Goal: Communication & Community: Answer question/provide support

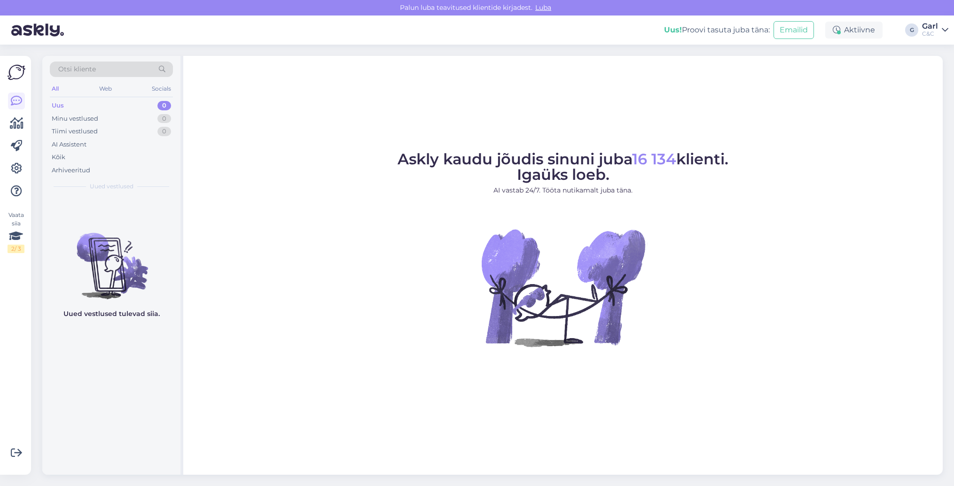
click at [914, 29] on div "G" at bounding box center [911, 29] width 13 height 13
click at [20, 167] on icon at bounding box center [16, 168] width 11 height 11
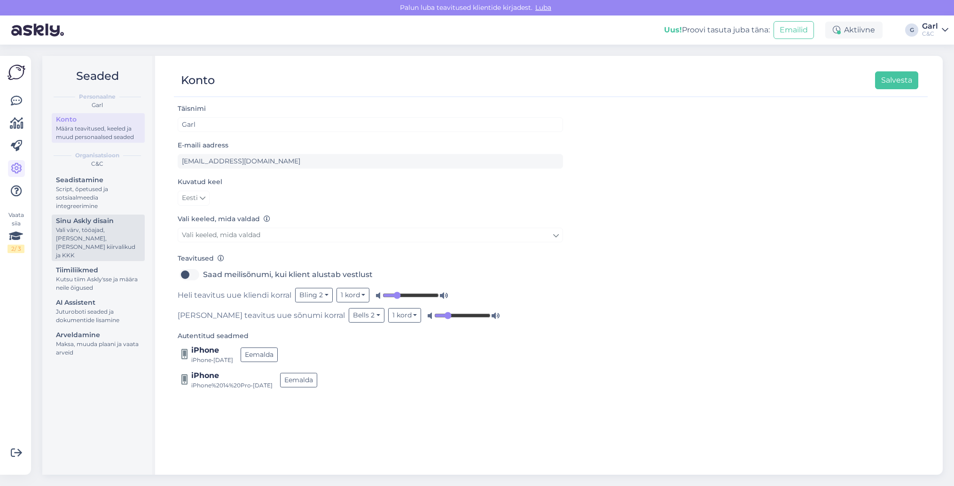
click at [98, 221] on div "Sinu Askly disain" at bounding box center [98, 221] width 85 height 10
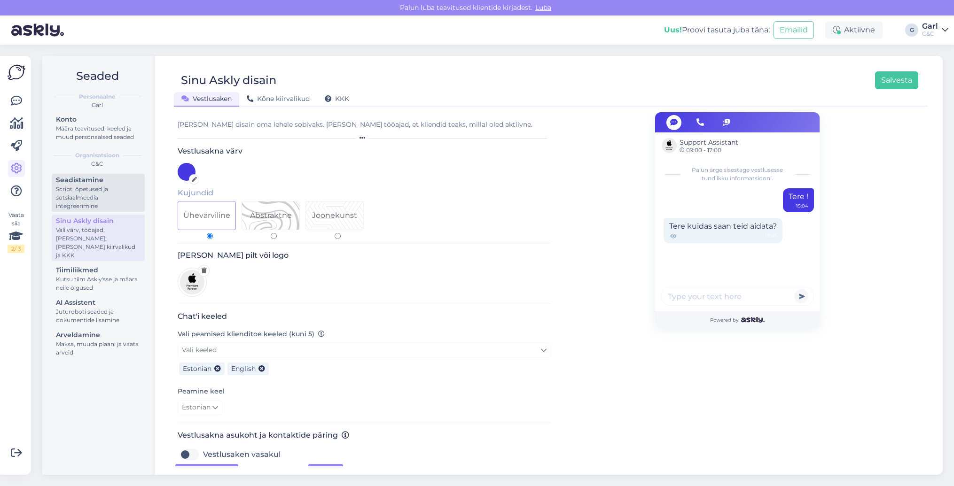
click at [96, 199] on div "Script, õpetused ja sotsiaalmeedia integreerimine" at bounding box center [98, 197] width 85 height 25
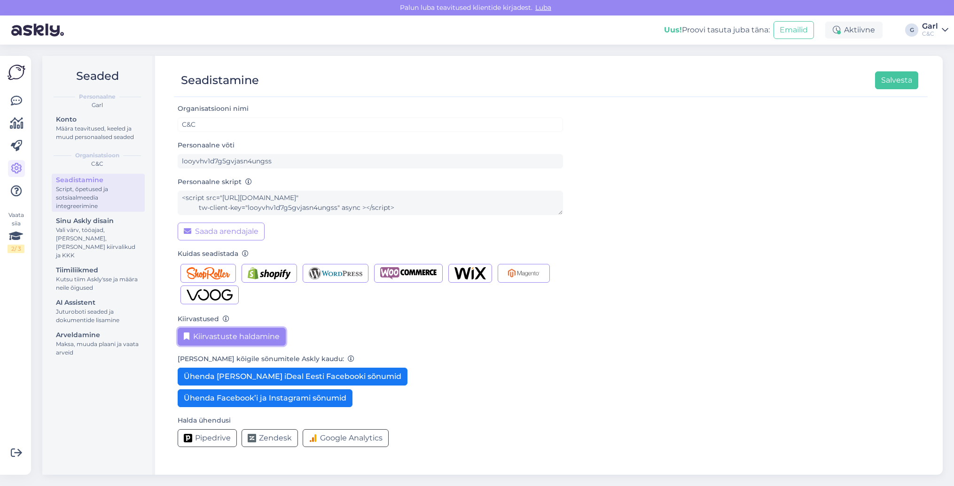
click at [243, 336] on button "Kiirvastuste haldamine" at bounding box center [232, 337] width 108 height 18
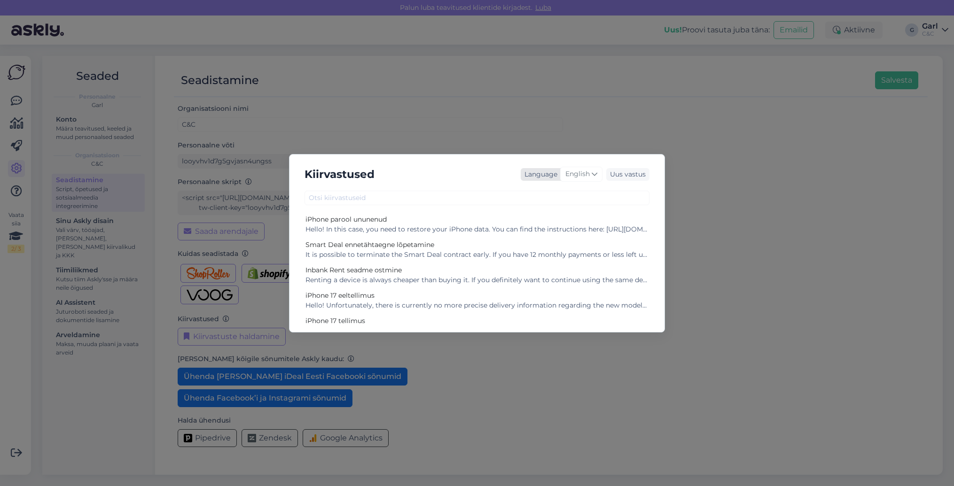
click at [578, 175] on span "English" at bounding box center [577, 174] width 24 height 10
click at [551, 302] on link "Estonian" at bounding box center [561, 301] width 103 height 15
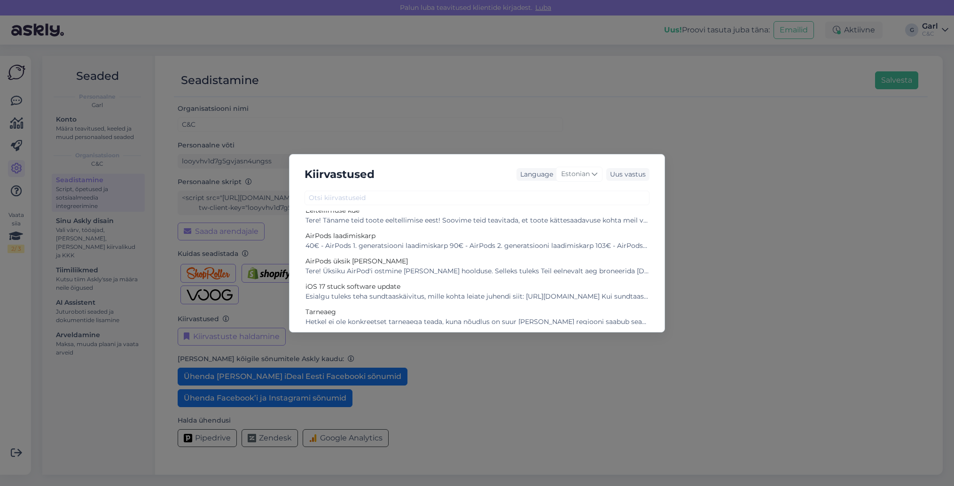
scroll to position [192, 0]
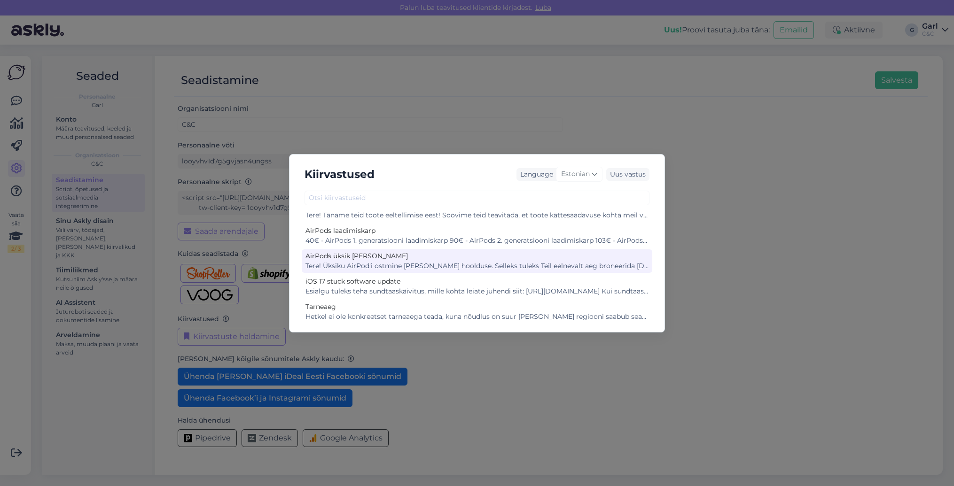
click at [423, 262] on div "Tere! Üksiku AirPod'i ostmine [PERSON_NAME] hoolduse. Selleks tuleks Teil eelne…" at bounding box center [476, 266] width 343 height 10
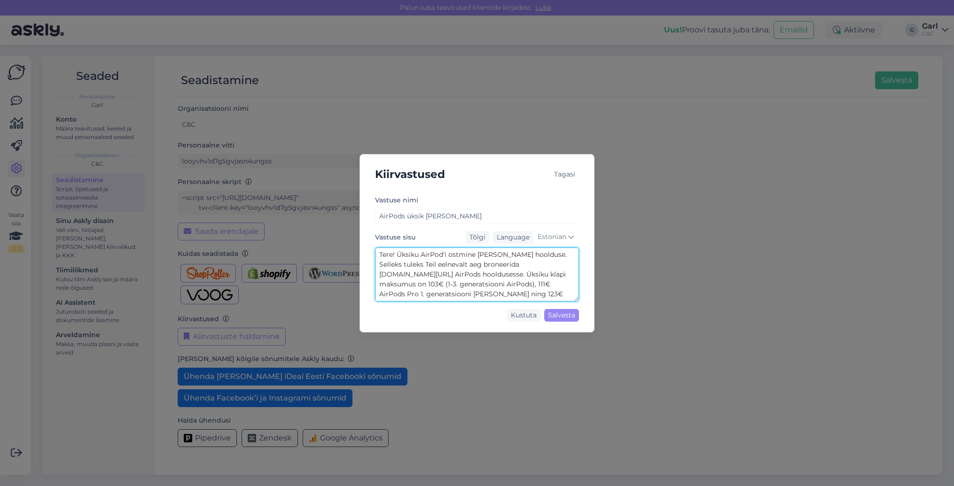
click at [466, 272] on textarea "Tere! Üksiku AirPod'i ostmine [PERSON_NAME] hoolduse. Selleks tuleks Teil eelne…" at bounding box center [477, 275] width 204 height 54
click at [554, 274] on textarea "Tere! Üksiku AirPod'i ostmine [PERSON_NAME] hoolduse. Selleks tuleks Teil eelne…" at bounding box center [477, 275] width 204 height 54
click at [454, 273] on textarea "Tere! Üksiku AirPod'i ostmine [PERSON_NAME] hoolduse. Selleks tuleks Teil eelne…" at bounding box center [477, 275] width 204 height 54
drag, startPoint x: 533, startPoint y: 273, endPoint x: 554, endPoint y: 264, distance: 23.8
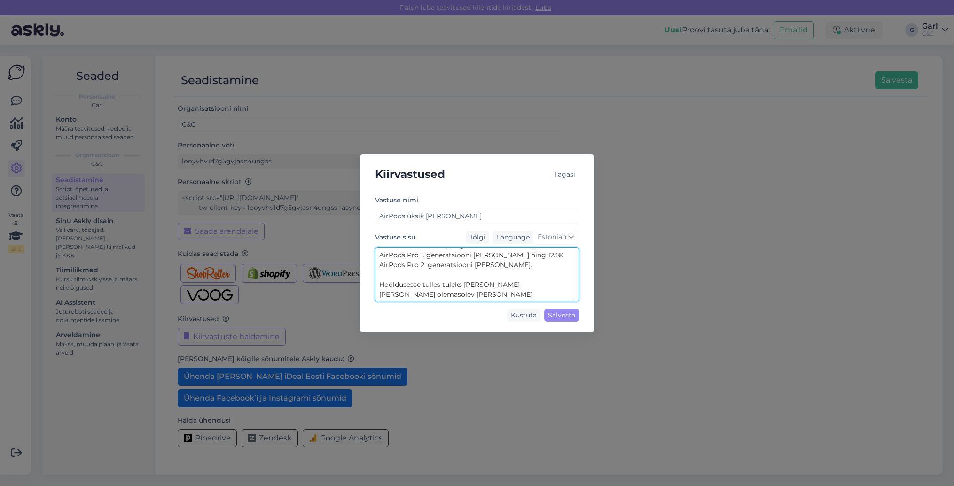
click at [555, 263] on textarea "Tere! Üksiku AirPod'i ostmine [PERSON_NAME] hoolduse. Selleks tuleks Teil eelne…" at bounding box center [477, 275] width 204 height 54
paste textarea "AirPods 2 [PERSON_NAME]"
paste textarea "Airpods 3-4 [PERSON_NAME]"
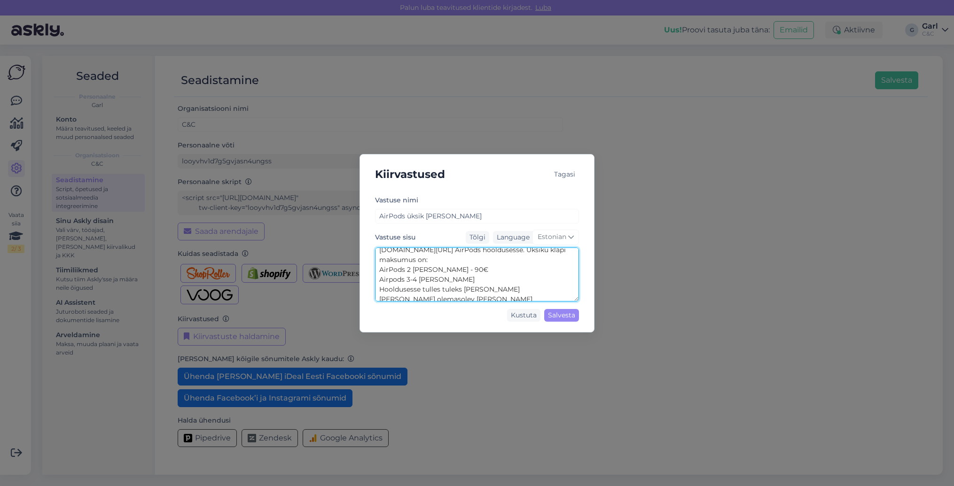
click at [395, 270] on textarea "Tere! Üksiku AirPod'i ostmine [PERSON_NAME] hoolduse. Selleks tuleks Teil eelne…" at bounding box center [477, 275] width 204 height 54
click at [453, 271] on textarea "Tere! Üksiku AirPod'i ostmine [PERSON_NAME] hoolduse. Selleks tuleks Teil eelne…" at bounding box center [477, 275] width 204 height 54
paste textarea "AirPods Pro 1 [PERSON_NAME]"
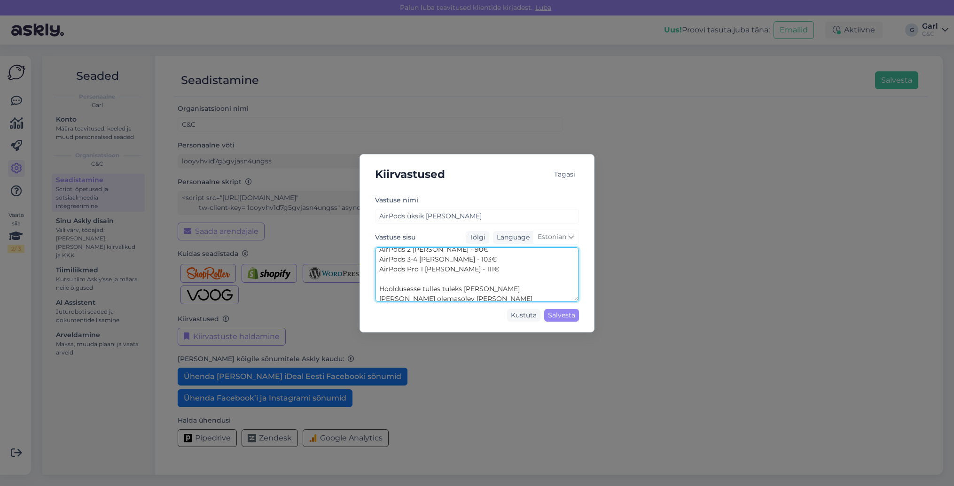
paste textarea "AirPods Pro 2 [PERSON_NAME]"
type textarea "Tere! Üksiku AirPod'i ostmine [PERSON_NAME] hoolduse. Selleks tuleks Teil eelne…"
click at [566, 317] on div "Salvesta" at bounding box center [561, 315] width 35 height 13
click at [238, 87] on div "Kiirvastused Tagasi Vastuse nimi AirPods üksik [PERSON_NAME] Vastuse sisu Tõlgi…" at bounding box center [477, 243] width 954 height 486
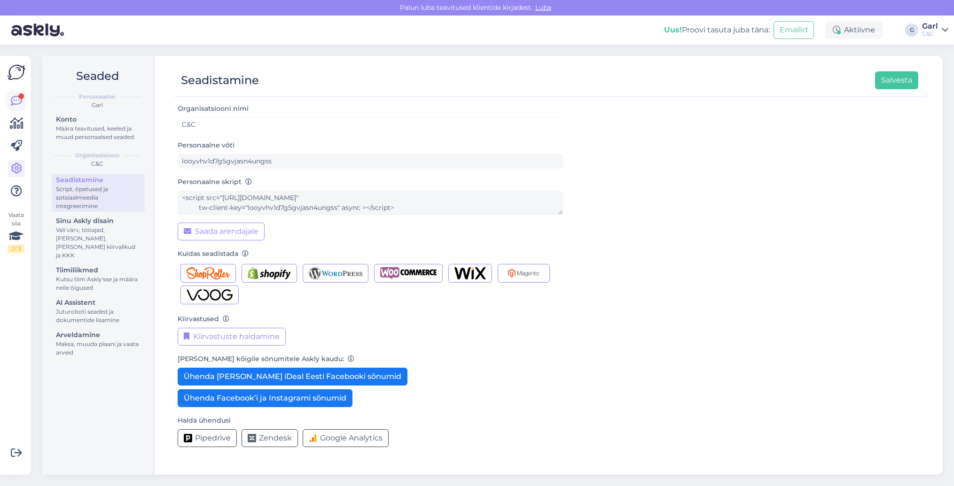
click at [13, 101] on icon at bounding box center [16, 100] width 11 height 11
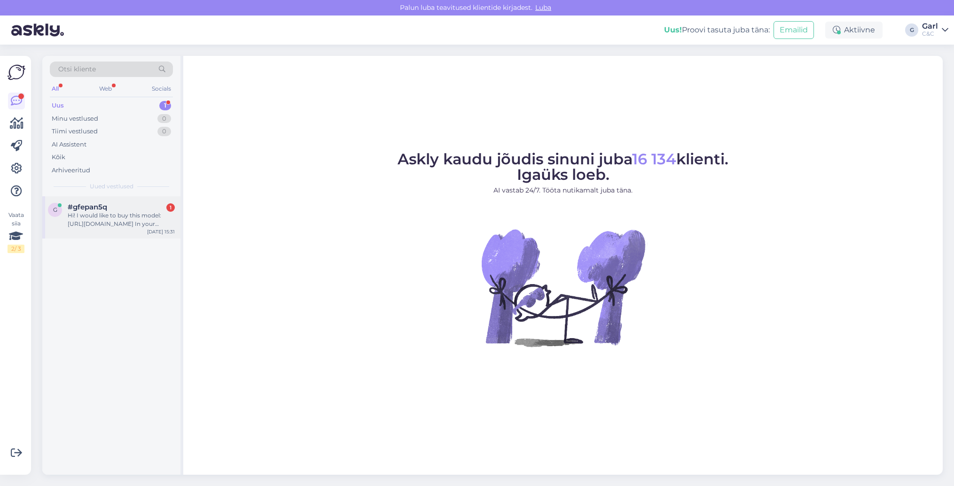
click at [117, 204] on div "#gfepan5q 1" at bounding box center [121, 207] width 107 height 8
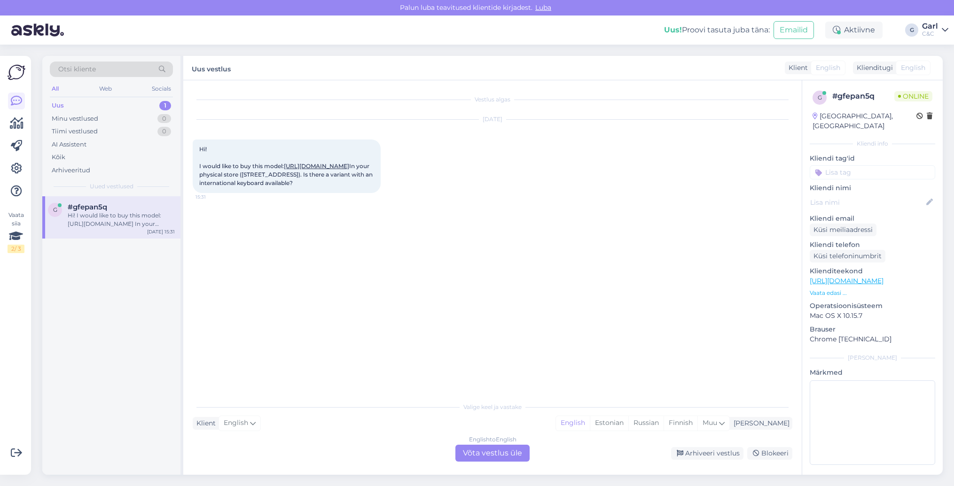
click at [287, 170] on link "[URL][DOMAIN_NAME]" at bounding box center [316, 166] width 65 height 7
click at [498, 450] on div "English to English Võta vestlus üle" at bounding box center [492, 453] width 74 height 17
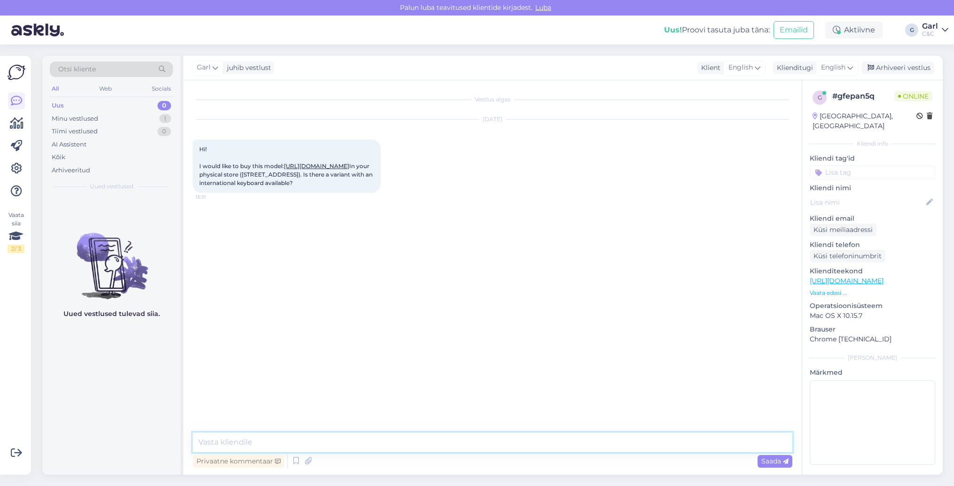
click at [483, 449] on textarea at bounding box center [493, 443] width 600 height 20
type textarea "Hello! This model is only available at our Tartu mnt 50A store."
click at [284, 170] on link "[URL][DOMAIN_NAME]" at bounding box center [316, 166] width 65 height 7
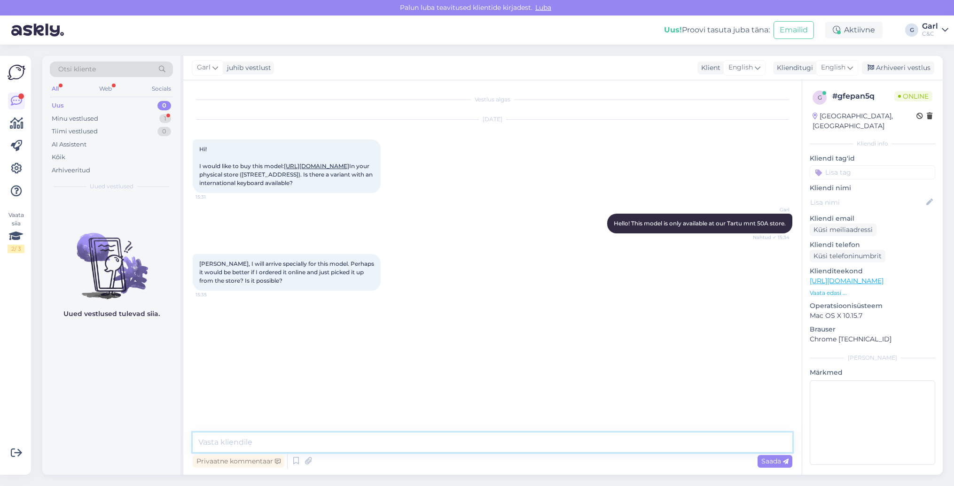
click at [327, 437] on textarea at bounding box center [493, 443] width 600 height 20
click at [334, 446] on textarea at bounding box center [493, 443] width 600 height 20
click at [514, 439] on textarea "Yes, you can do it by adding your desired model to cart. Over there, you can ch…" at bounding box center [493, 443] width 600 height 20
click at [614, 444] on textarea "Yes, you can do it by adding your desired model to cart. Over there, you can ch…" at bounding box center [493, 443] width 600 height 20
type textarea "Yes, you can do it by adding your desired model to cart. Over there, you can ch…"
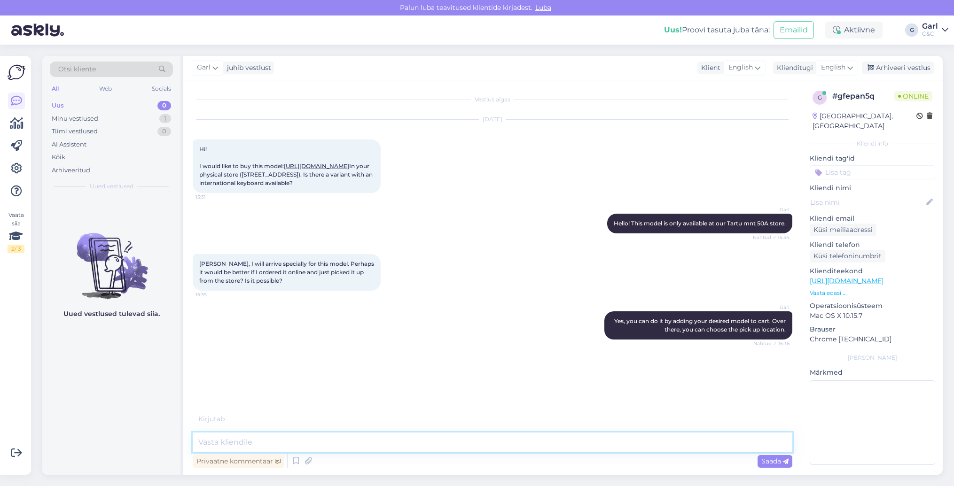
click at [619, 445] on textarea at bounding box center [493, 443] width 600 height 20
click at [619, 444] on textarea at bounding box center [493, 443] width 600 height 20
click at [618, 443] on textarea at bounding box center [493, 443] width 600 height 20
click at [510, 447] on textarea at bounding box center [493, 443] width 600 height 20
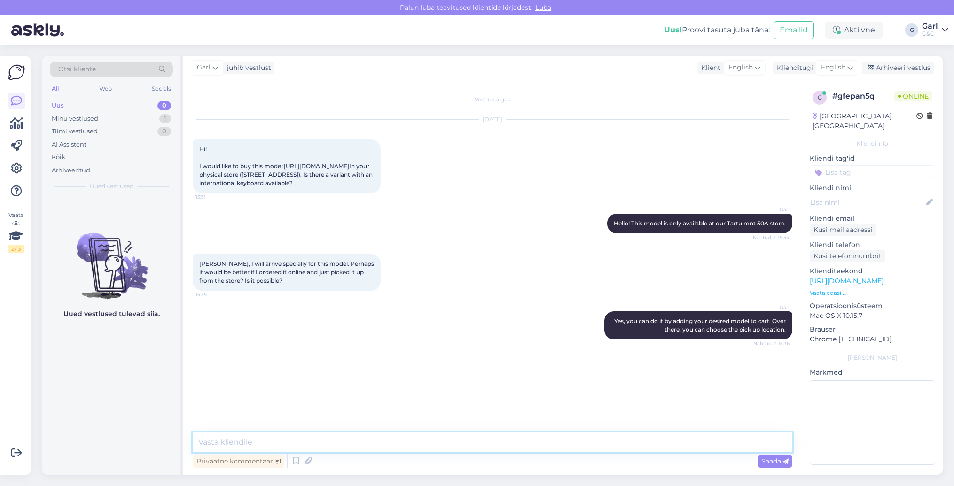
click at [565, 438] on textarea at bounding box center [493, 443] width 600 height 20
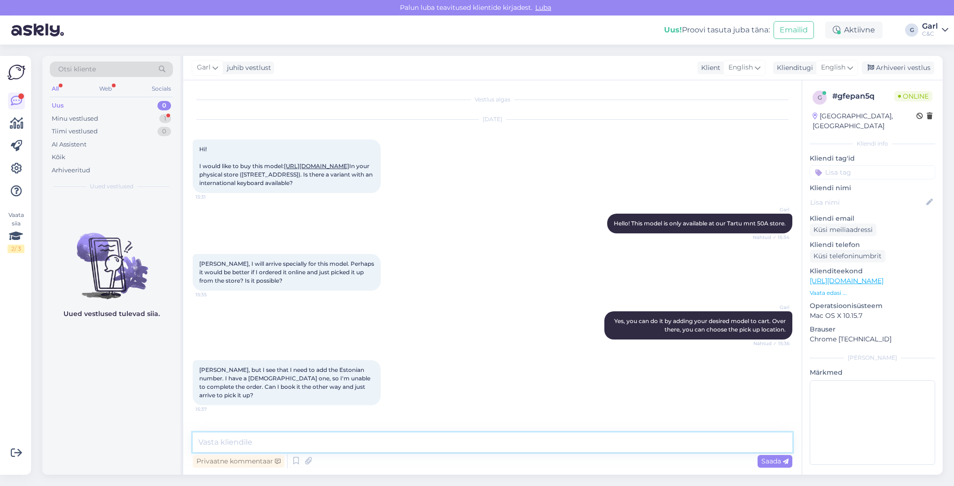
click at [448, 447] on textarea at bounding box center [493, 443] width 600 height 20
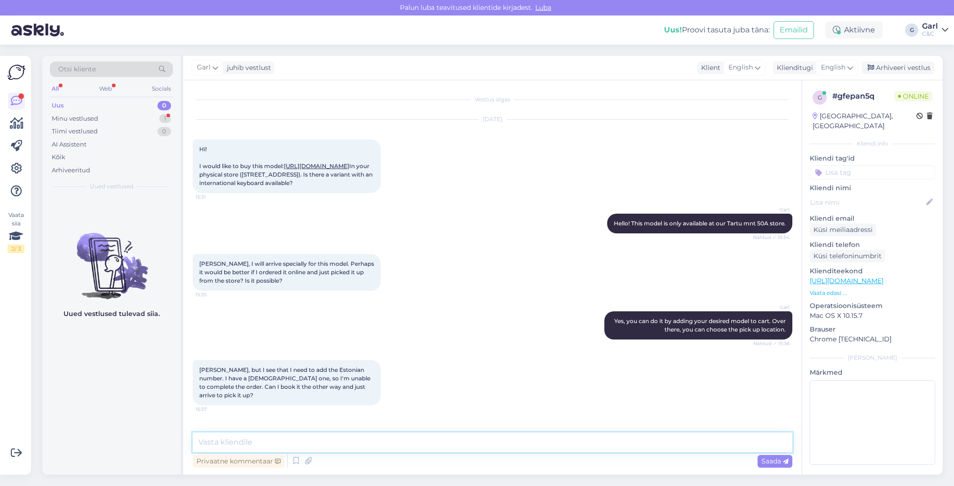
click at [448, 447] on textarea at bounding box center [493, 443] width 600 height 20
click at [447, 447] on textarea at bounding box center [493, 443] width 600 height 20
click at [444, 447] on textarea at bounding box center [493, 443] width 600 height 20
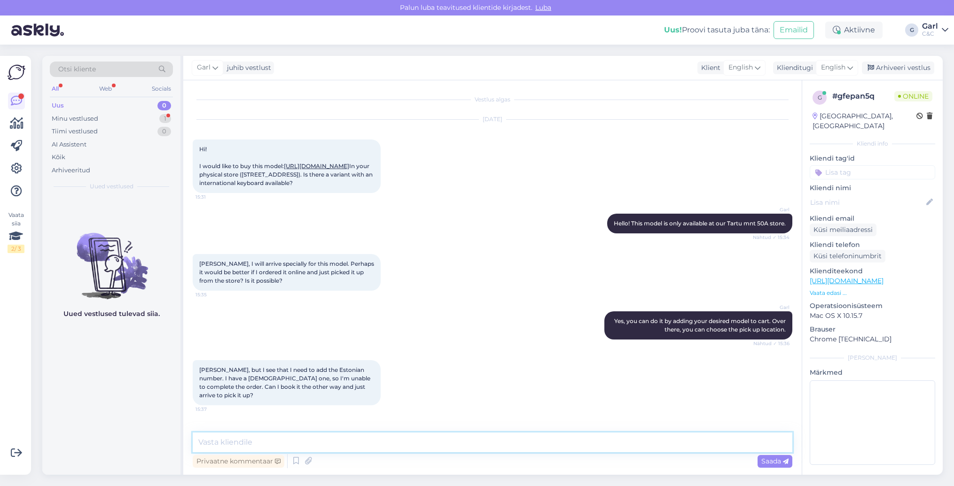
click at [444, 447] on textarea at bounding box center [493, 443] width 600 height 20
click at [440, 446] on textarea at bounding box center [493, 443] width 600 height 20
click at [439, 447] on textarea at bounding box center [493, 443] width 600 height 20
type textarea "I can book it for you. For that I would need your first and last name (if for c…"
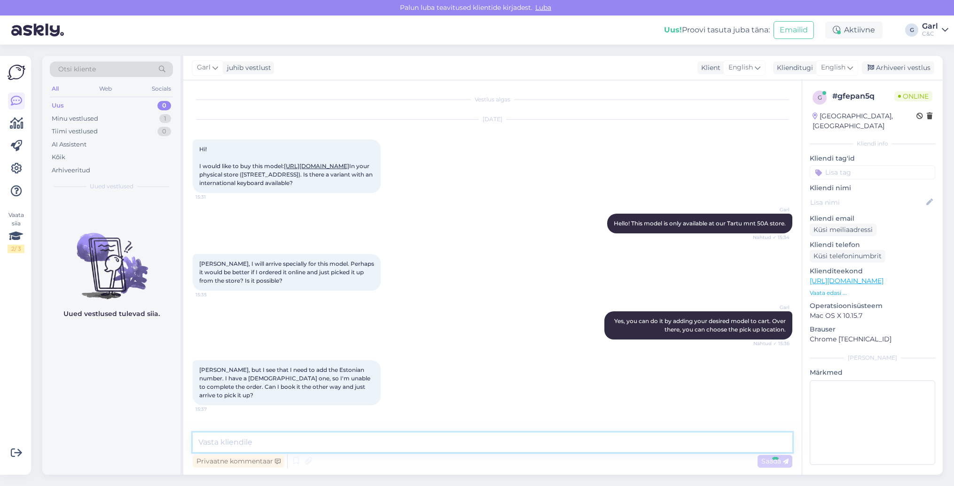
scroll to position [91, 0]
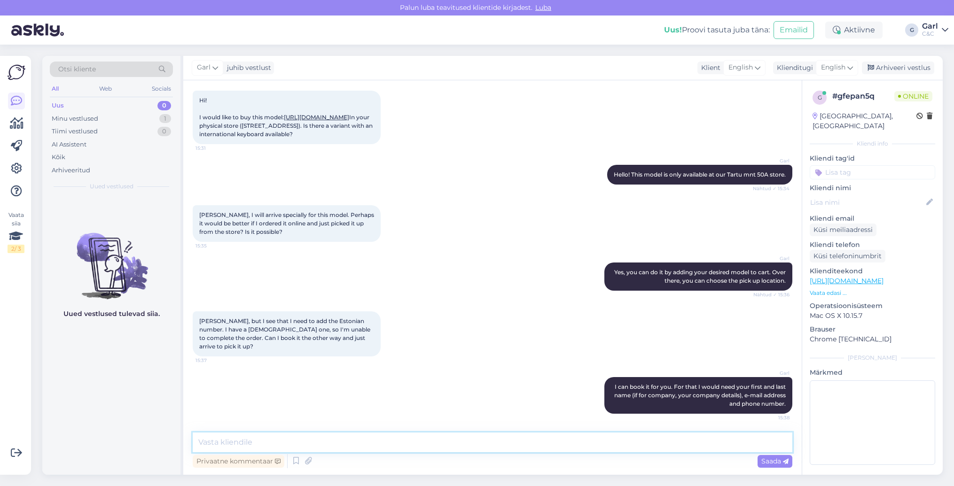
click at [422, 442] on textarea at bounding box center [493, 443] width 600 height 20
click at [422, 443] on textarea at bounding box center [493, 443] width 600 height 20
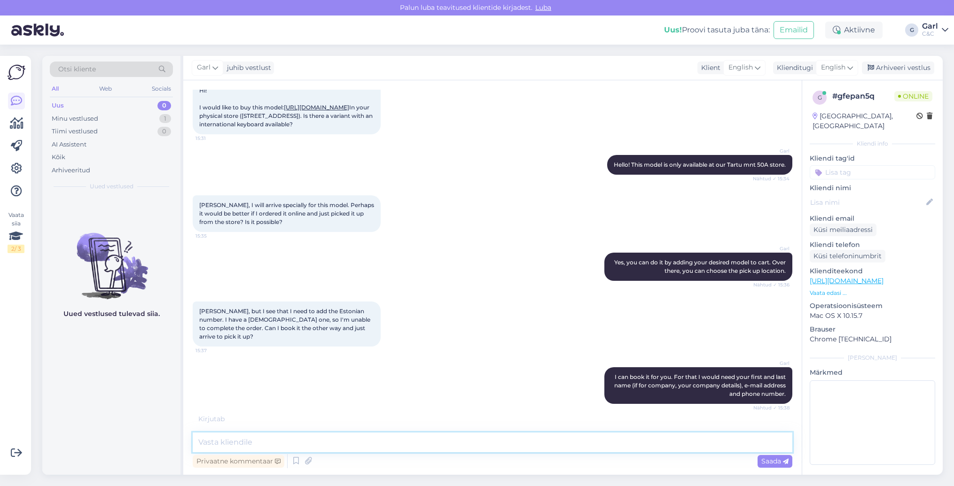
scroll to position [258, 0]
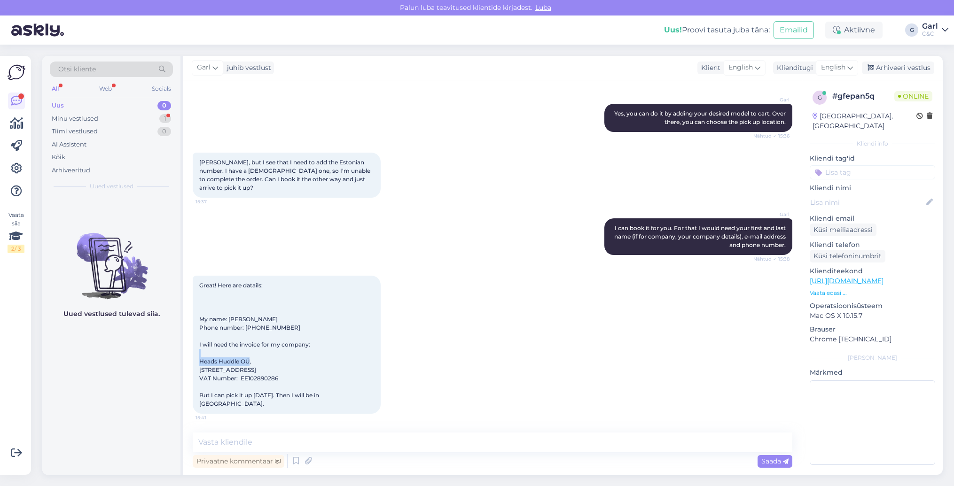
drag, startPoint x: 255, startPoint y: 350, endPoint x: 205, endPoint y: 351, distance: 50.3
click at [205, 351] on div "Great! Here are datails: My name: [PERSON_NAME] Phone number: [PHONE_NUMBER] I …" at bounding box center [287, 345] width 188 height 138
click at [205, 351] on span "Great! Here are datails: My name: [PERSON_NAME] Phone number: [PHONE_NUMBER] I …" at bounding box center [259, 344] width 121 height 125
drag, startPoint x: 201, startPoint y: 352, endPoint x: 250, endPoint y: 354, distance: 49.4
click at [250, 354] on span "Great! Here are datails: My name: [PERSON_NAME] Phone number: [PHONE_NUMBER] I …" at bounding box center [259, 344] width 121 height 125
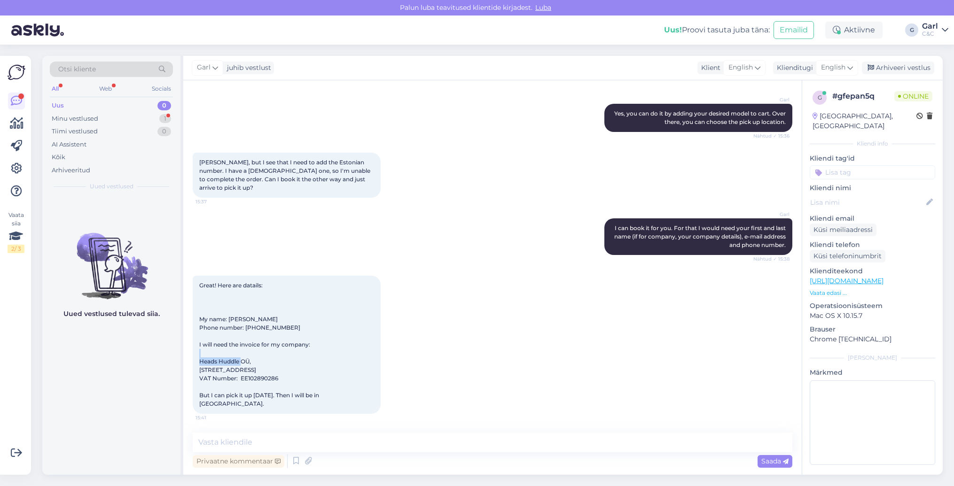
copy span "Heads Huddle OÜ"
click at [343, 445] on textarea at bounding box center [493, 443] width 600 height 20
type textarea "Sure! Would you like to pay by bank transfer?"
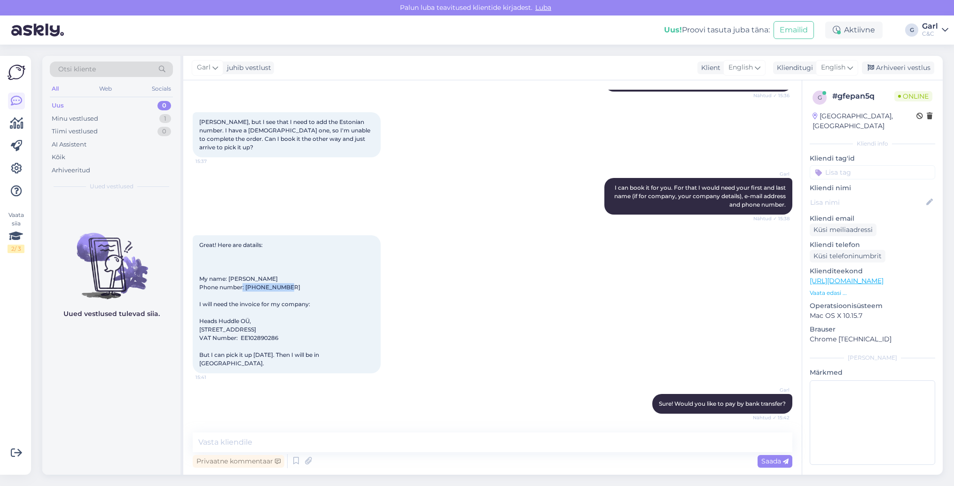
drag, startPoint x: 294, startPoint y: 279, endPoint x: 246, endPoint y: 281, distance: 48.0
click at [246, 281] on div "Great! Here are datails: My name: [PERSON_NAME] Phone number: [PHONE_NUMBER] I …" at bounding box center [287, 304] width 188 height 138
copy span "[PHONE_NUMBER]"
click at [307, 447] on textarea at bounding box center [493, 443] width 600 height 20
type textarea "A"
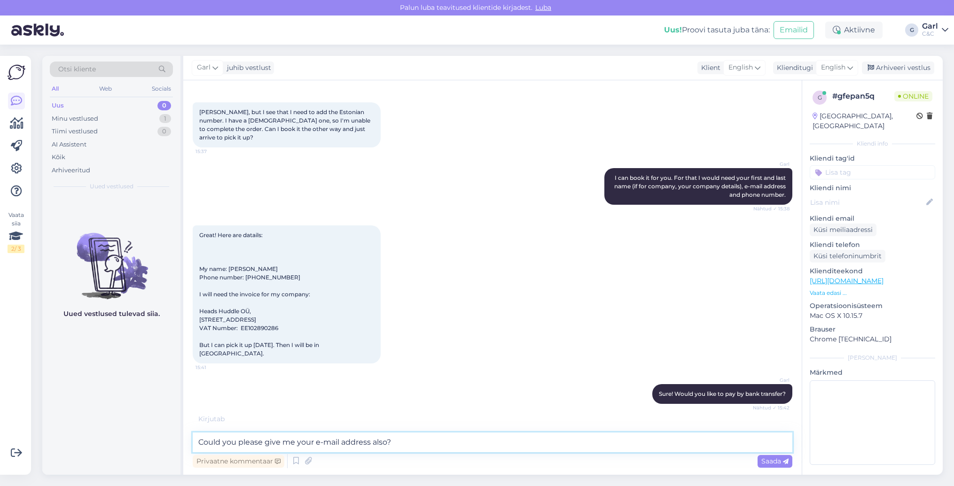
type textarea "Could you please give me your e-mail address also?"
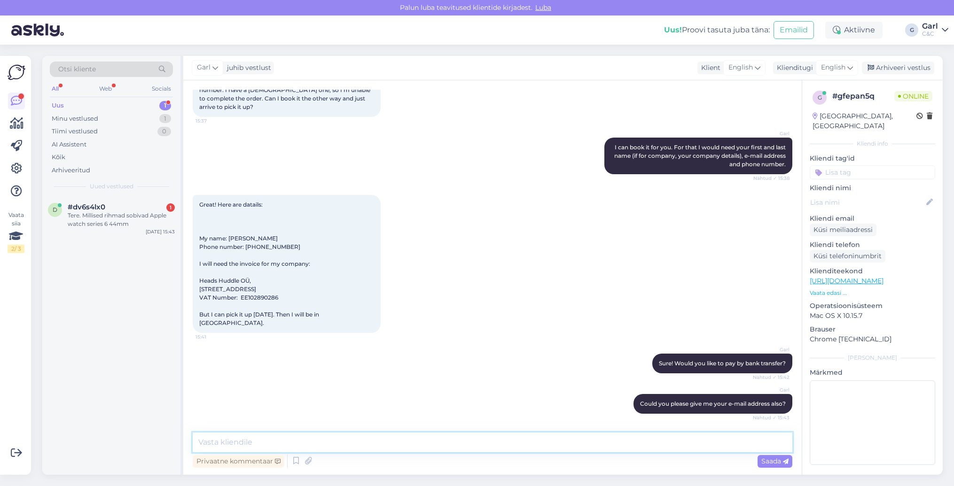
scroll to position [339, 0]
click at [133, 212] on div "Tere. Millised rihmad sobivad Apple watch series 6 44mm" at bounding box center [121, 219] width 107 height 17
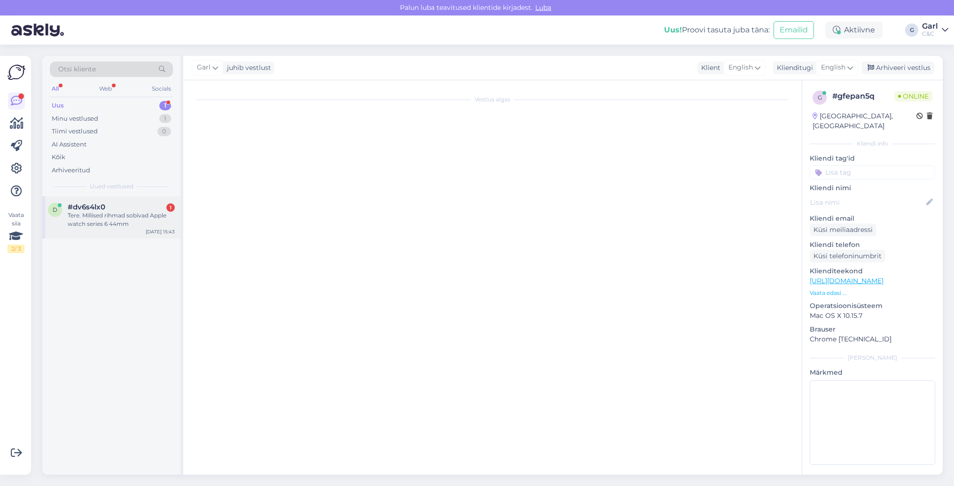
scroll to position [0, 0]
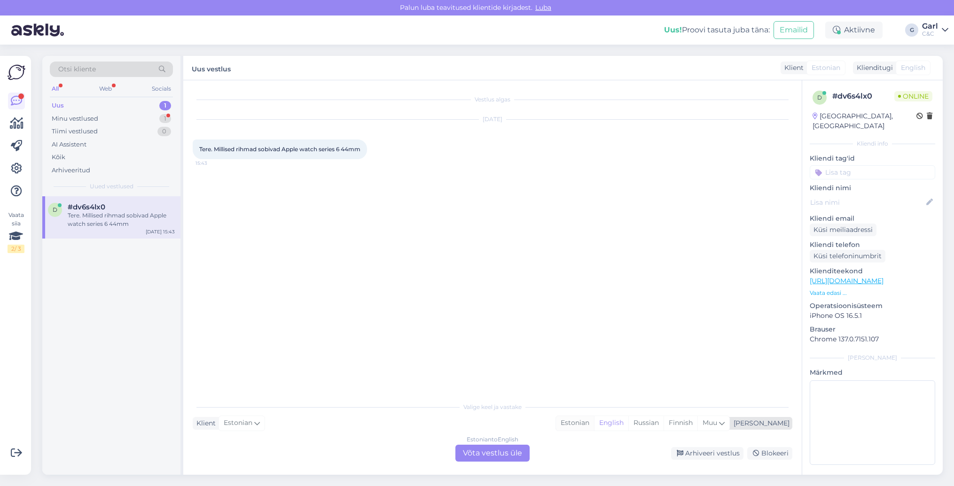
click at [594, 420] on div "Estonian" at bounding box center [575, 423] width 38 height 14
click at [504, 456] on div "Estonian to Estonian Võta vestlus üle" at bounding box center [492, 453] width 74 height 17
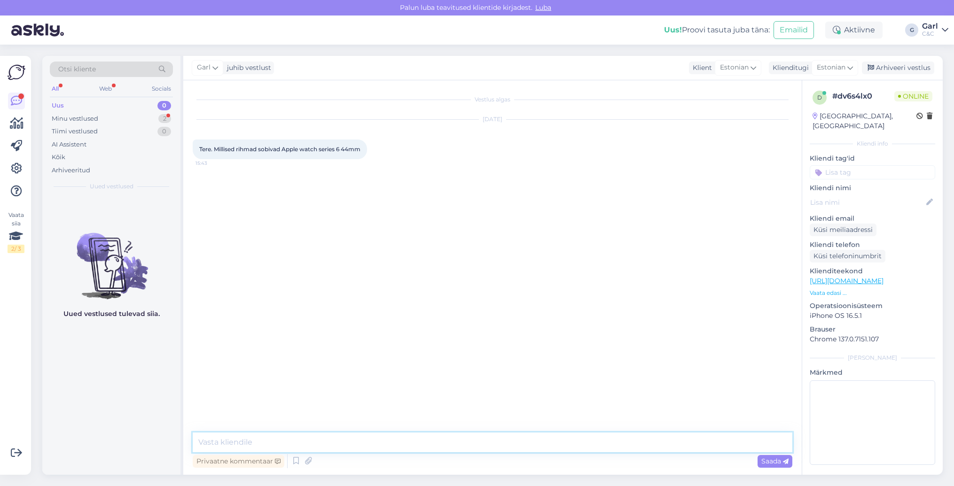
click at [504, 447] on textarea at bounding box center [493, 443] width 600 height 20
paste textarea "[URL][DOMAIN_NAME]"
type textarea "Tere! Sellele mudelile sobivad kõik 44-45mm suuruses rihmad - [URL][DOMAIN_NAME]"
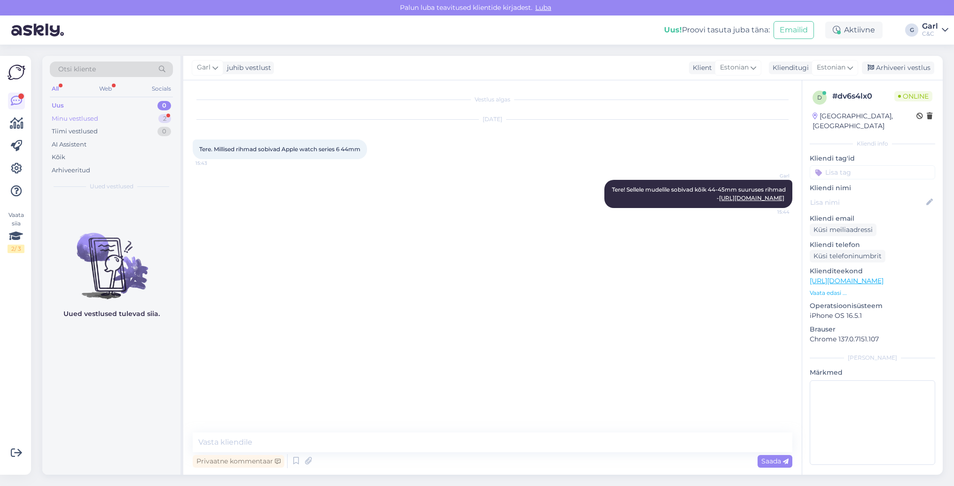
click at [134, 114] on div "Minu vestlused 2" at bounding box center [111, 118] width 123 height 13
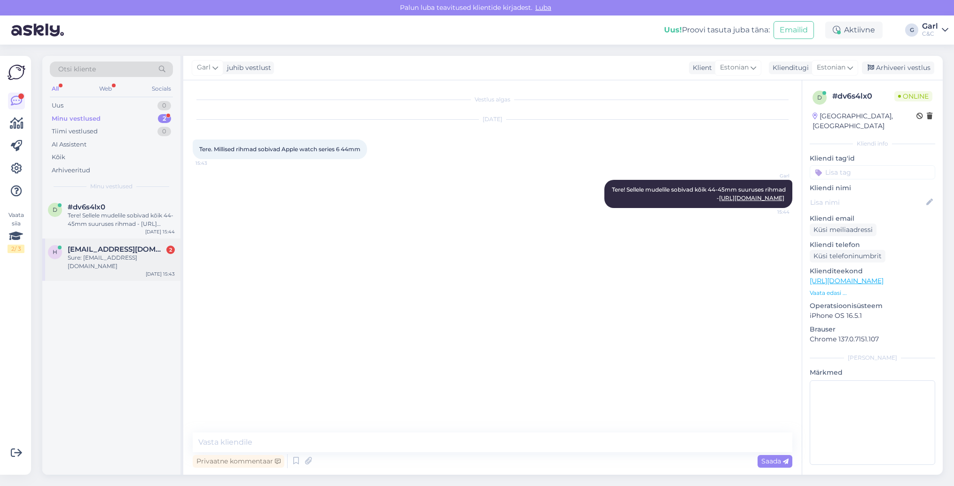
click at [149, 252] on div "[EMAIL_ADDRESS][DOMAIN_NAME] 2" at bounding box center [121, 249] width 107 height 8
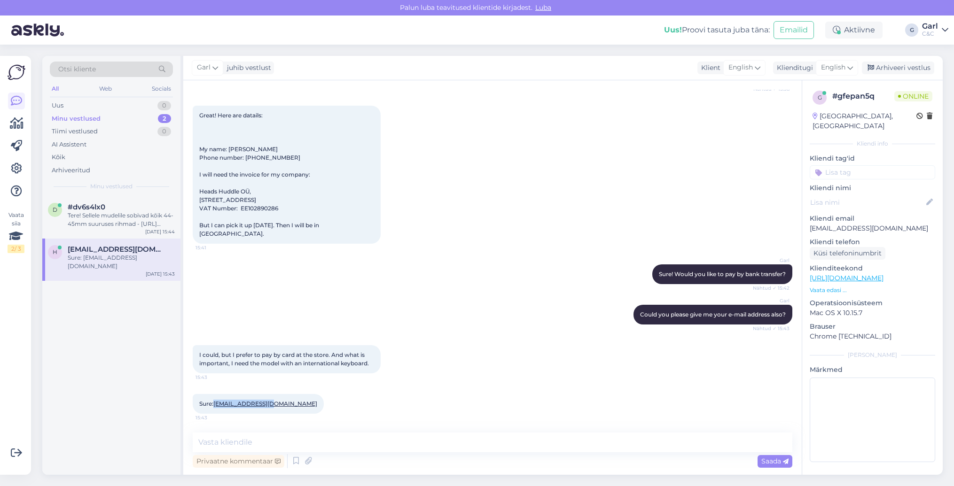
drag, startPoint x: 272, startPoint y: 404, endPoint x: 216, endPoint y: 406, distance: 56.0
click at [216, 406] on div "Sure: [EMAIL_ADDRESS][DOMAIN_NAME] 15:43" at bounding box center [258, 404] width 131 height 20
copy link "[EMAIL_ADDRESS][DOMAIN_NAME]"
click at [322, 450] on textarea at bounding box center [493, 443] width 600 height 20
type textarea "T"
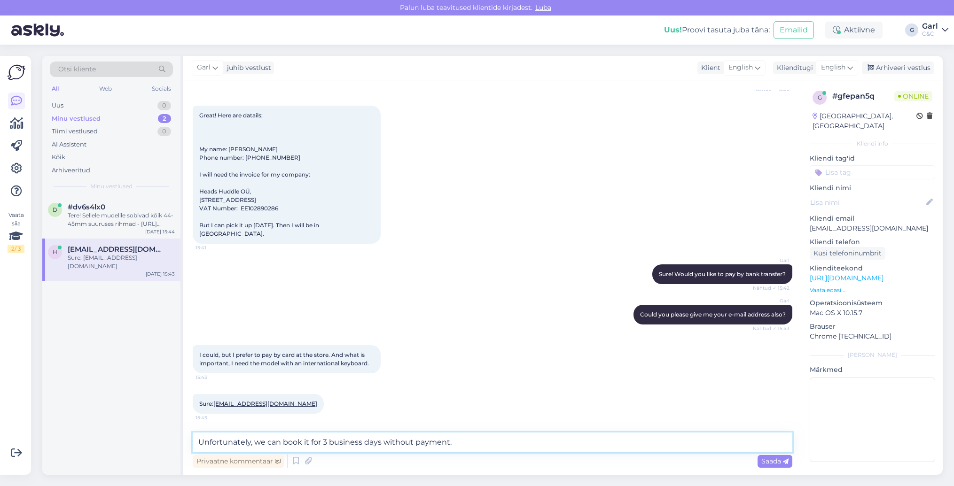
type textarea "Unfortunately, we can book it for 3 business days without payment."
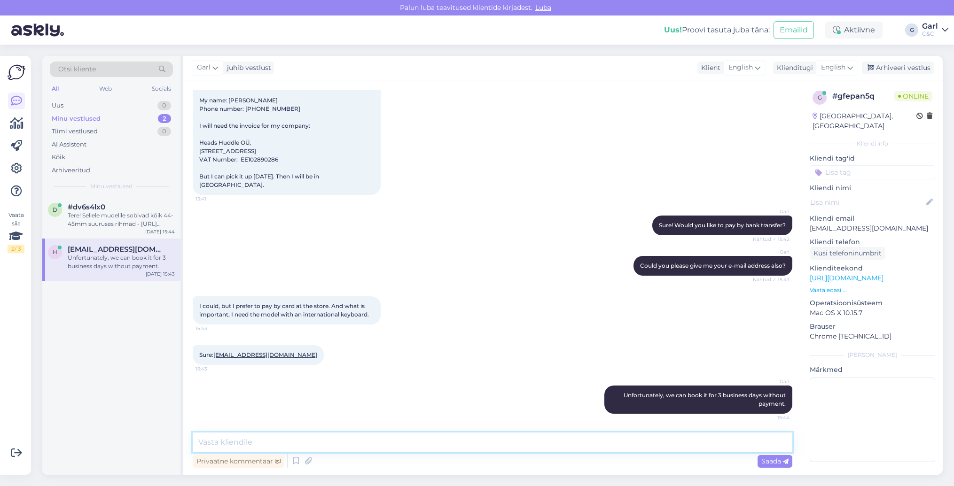
scroll to position [477, 0]
drag, startPoint x: 213, startPoint y: 356, endPoint x: 274, endPoint y: 354, distance: 60.6
click at [274, 354] on div "Sure: [EMAIL_ADDRESS][DOMAIN_NAME] 15:43" at bounding box center [258, 355] width 131 height 20
copy span "[EMAIL_ADDRESS][DOMAIN_NAME]"
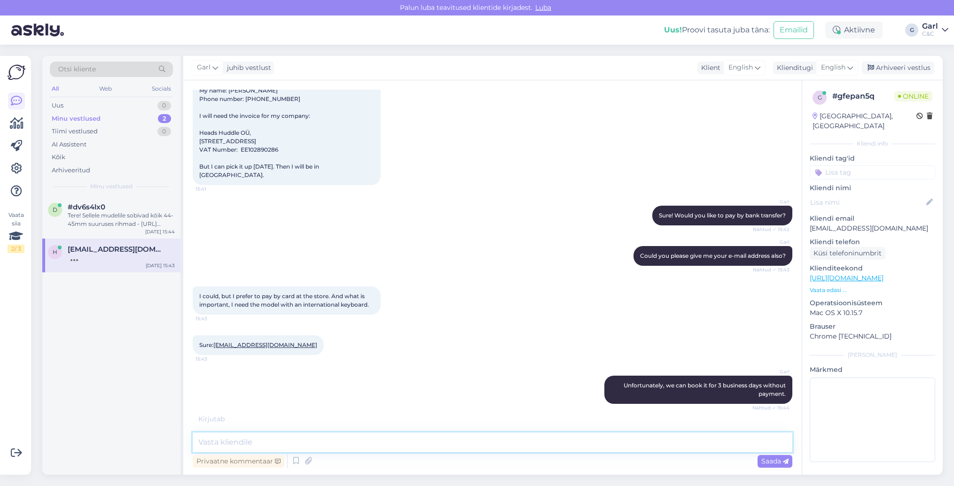
click at [363, 437] on textarea at bounding box center [493, 443] width 600 height 20
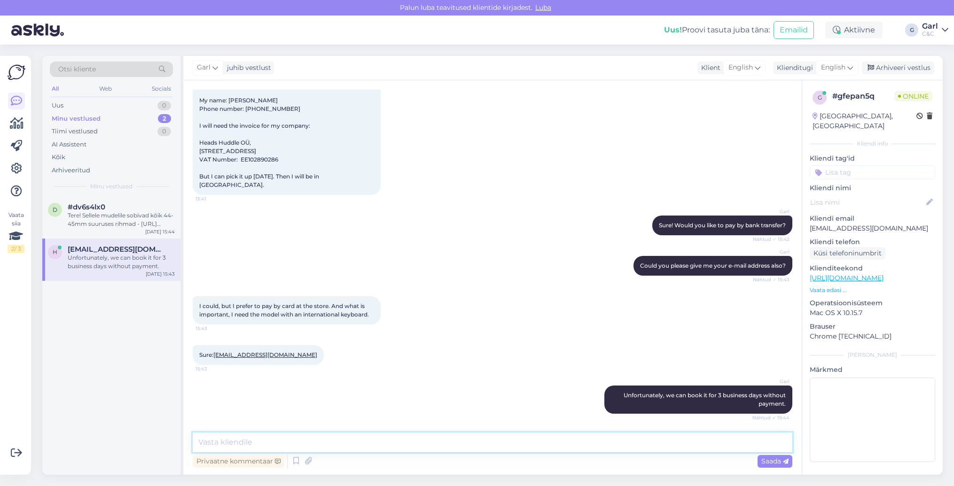
click at [377, 439] on textarea at bounding box center [493, 443] width 600 height 20
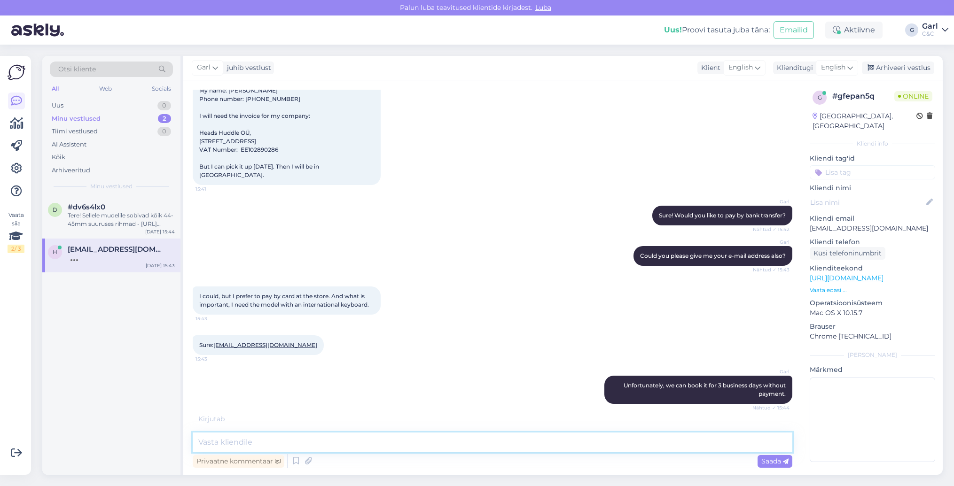
scroll to position [487, 0]
click at [439, 448] on textarea at bounding box center [493, 443] width 600 height 20
click at [110, 192] on div "Otsi kliente All Web Socials Uus 0 Minu vestlused 2 Tiimi vestlused 0 AI Assist…" at bounding box center [111, 126] width 138 height 141
click at [110, 206] on div "#dv6s4lx0" at bounding box center [121, 207] width 107 height 8
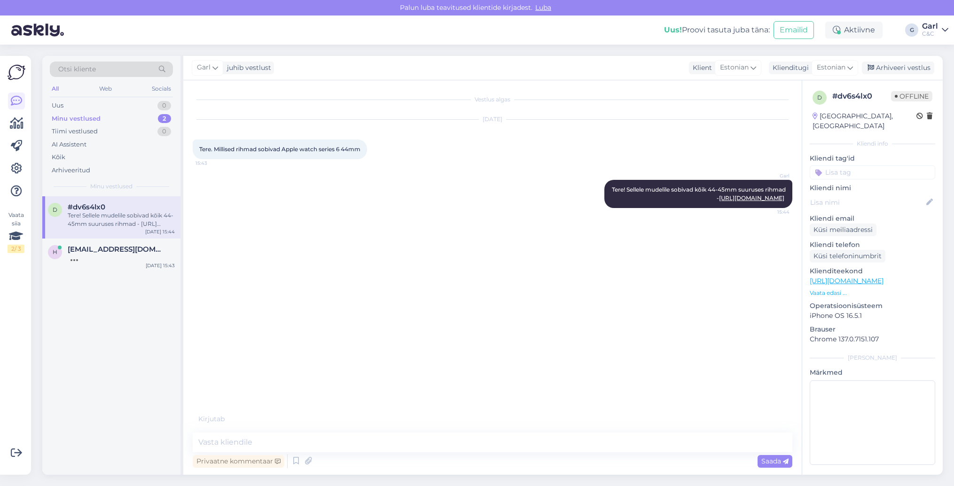
scroll to position [0, 0]
click at [142, 250] on div "[EMAIL_ADDRESS][DOMAIN_NAME]" at bounding box center [121, 249] width 107 height 8
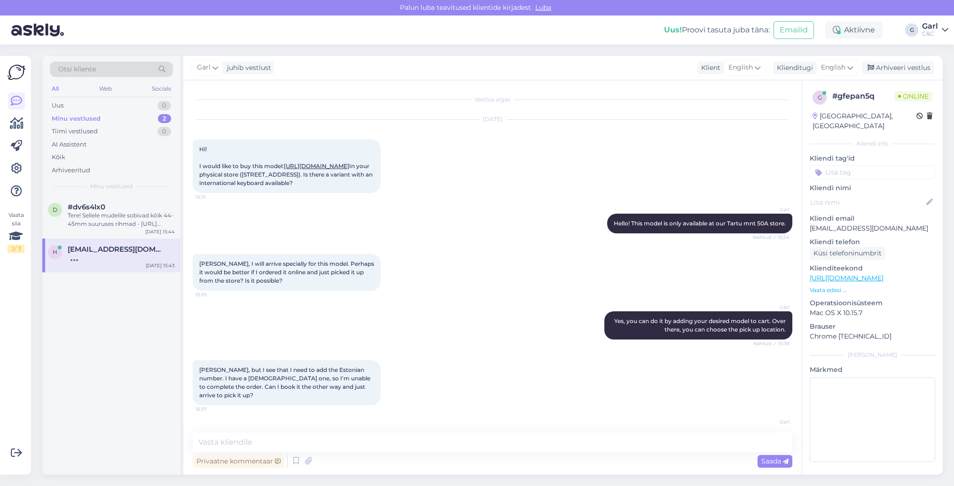
scroll to position [477, 0]
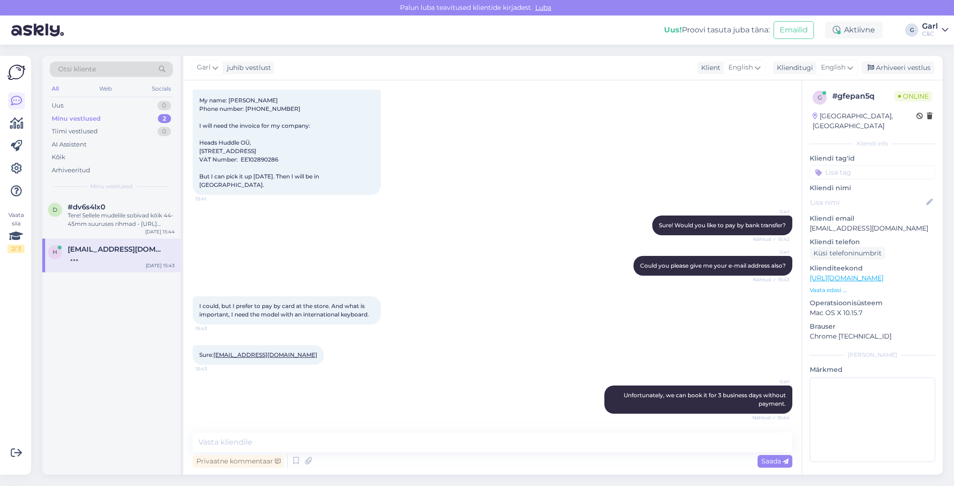
click at [255, 247] on div "Garl Could you please give me your e-mail address also? Nähtud ✓ 15:43" at bounding box center [493, 266] width 600 height 40
drag, startPoint x: 200, startPoint y: 305, endPoint x: 374, endPoint y: 312, distance: 174.5
click at [374, 312] on div "I could, but I prefer to pay by card at the store. And what is important, I nee…" at bounding box center [287, 311] width 188 height 28
drag, startPoint x: 374, startPoint y: 312, endPoint x: 198, endPoint y: 304, distance: 176.0
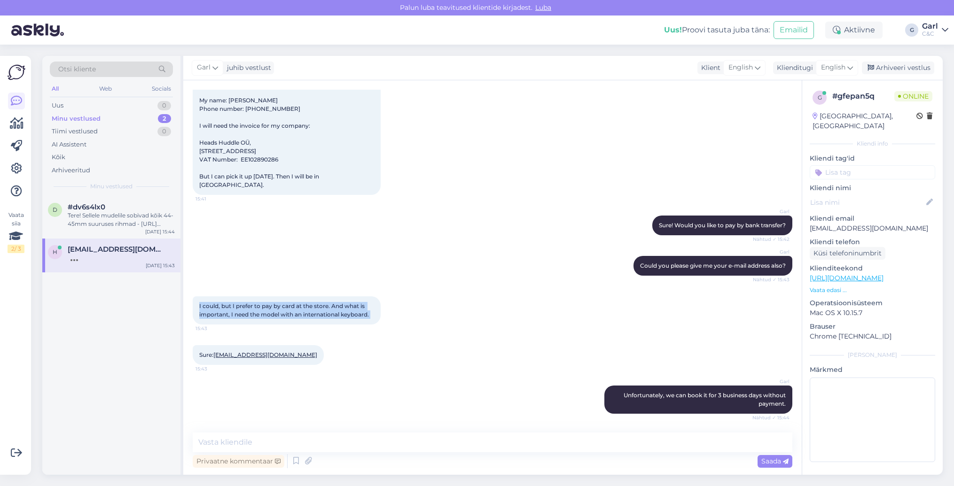
click at [198, 304] on div "I could, but I prefer to pay by card at the store. And what is important, I nee…" at bounding box center [287, 311] width 188 height 28
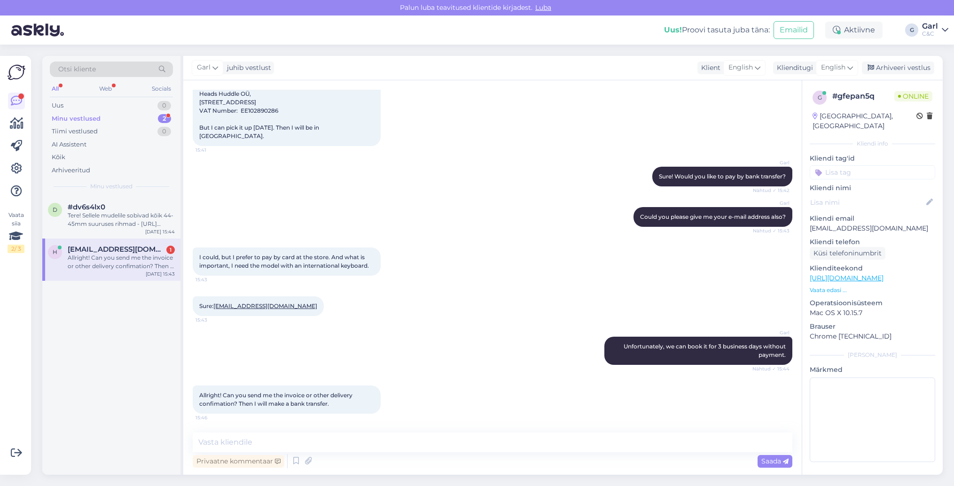
scroll to position [526, 0]
click at [275, 426] on div "Vestlus algas [DATE] Hi! I would like to buy this model: [URL][DOMAIN_NAME] In …" at bounding box center [492, 277] width 618 height 395
click at [273, 434] on textarea at bounding box center [493, 443] width 600 height 20
click at [303, 443] on textarea at bounding box center [493, 443] width 600 height 20
type textarea "If you want, we can send it to"
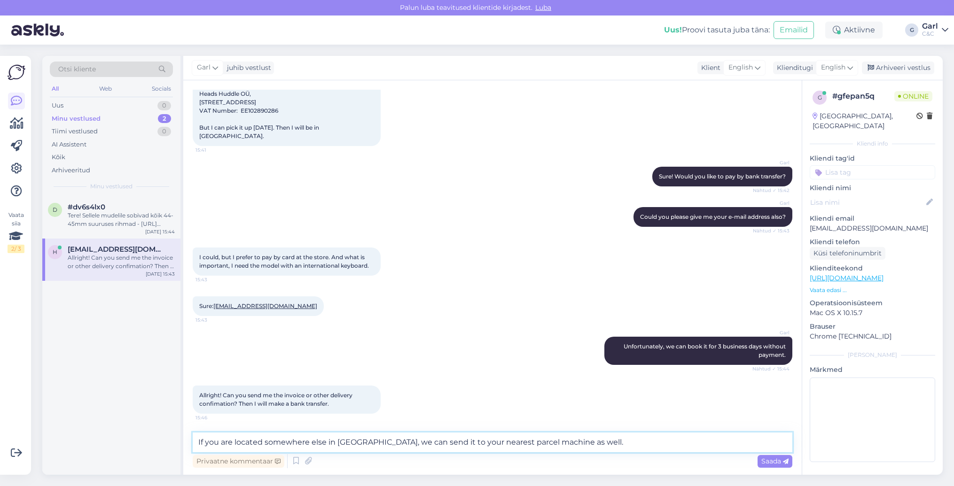
type textarea "If you are located somewhere else in [GEOGRAPHIC_DATA], we can send it to your …"
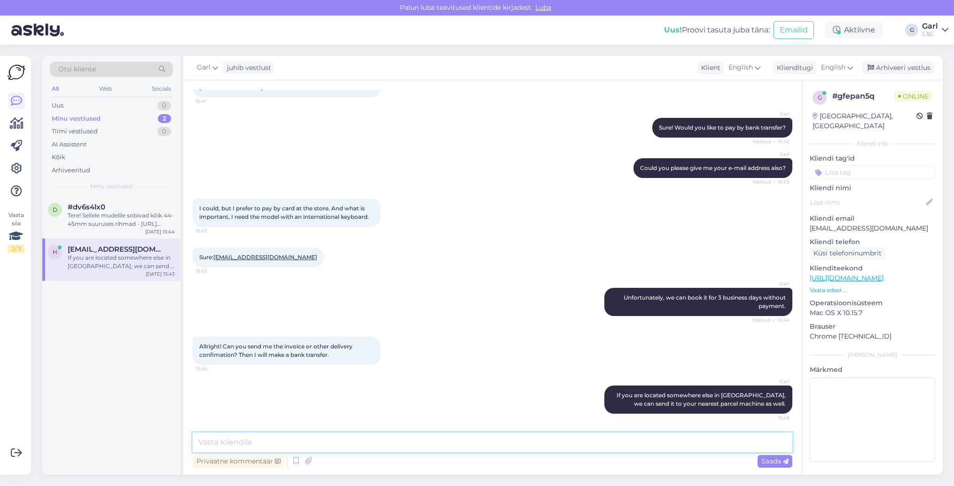
scroll to position [575, 0]
click at [330, 439] on textarea at bounding box center [493, 443] width 600 height 20
click at [331, 446] on textarea at bounding box center [493, 443] width 600 height 20
type textarea "I"
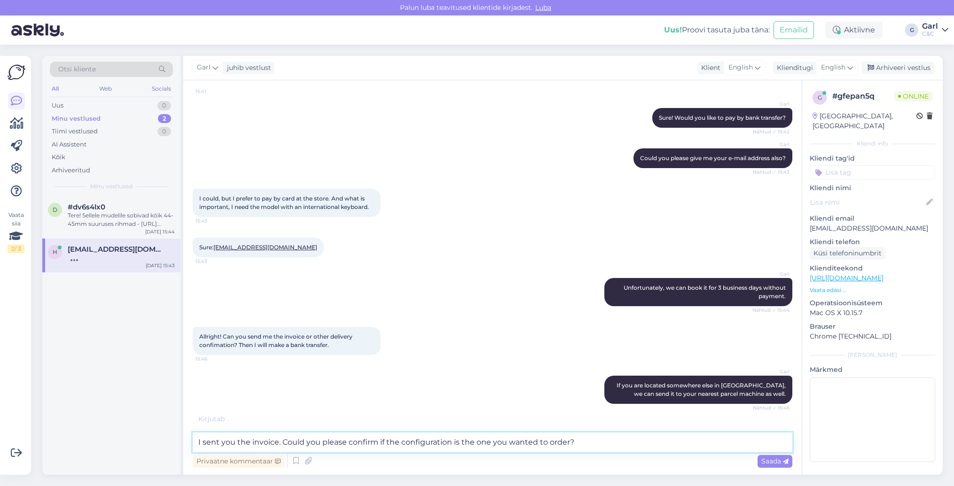
type textarea "I sent you the invoice. Could you please confirm if the configuration is the on…"
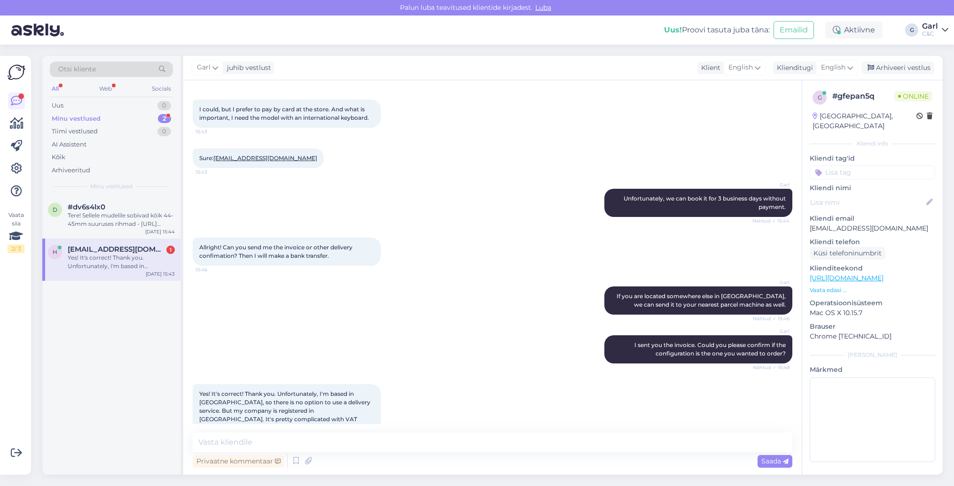
scroll to position [689, 0]
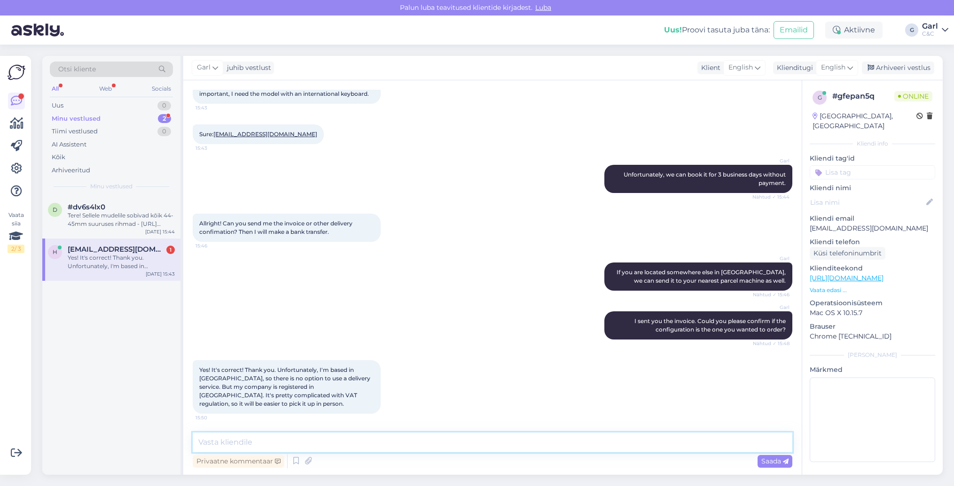
click at [324, 439] on textarea at bounding box center [493, 443] width 600 height 20
click at [256, 404] on span "Yes! It's correct! Thank you. Unfortunately, I'm based in [GEOGRAPHIC_DATA], so…" at bounding box center [285, 387] width 172 height 41
click at [280, 439] on textarea at bounding box center [493, 443] width 600 height 20
type textarea "Alright, understandable. I'll inform the store about this order and we will be …"
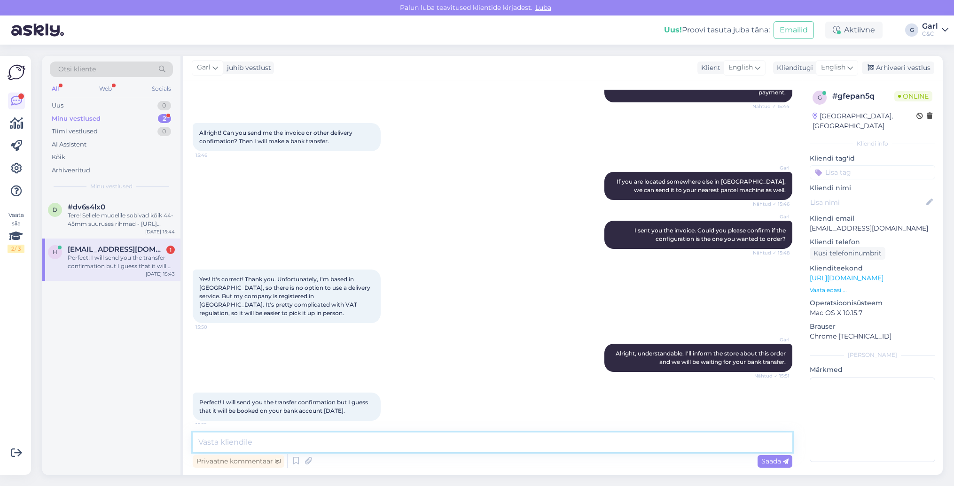
scroll to position [787, 0]
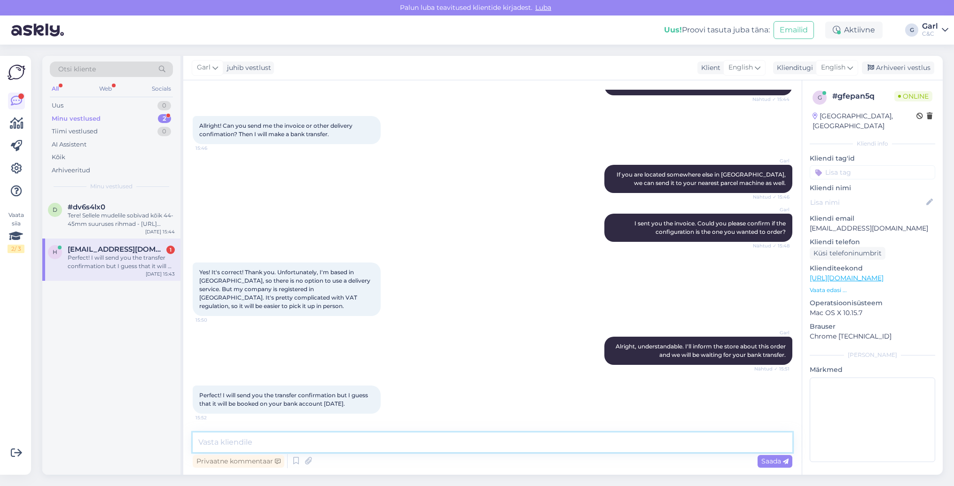
click at [394, 452] on textarea at bounding box center [493, 443] width 600 height 20
click at [394, 448] on textarea at bounding box center [493, 443] width 600 height 20
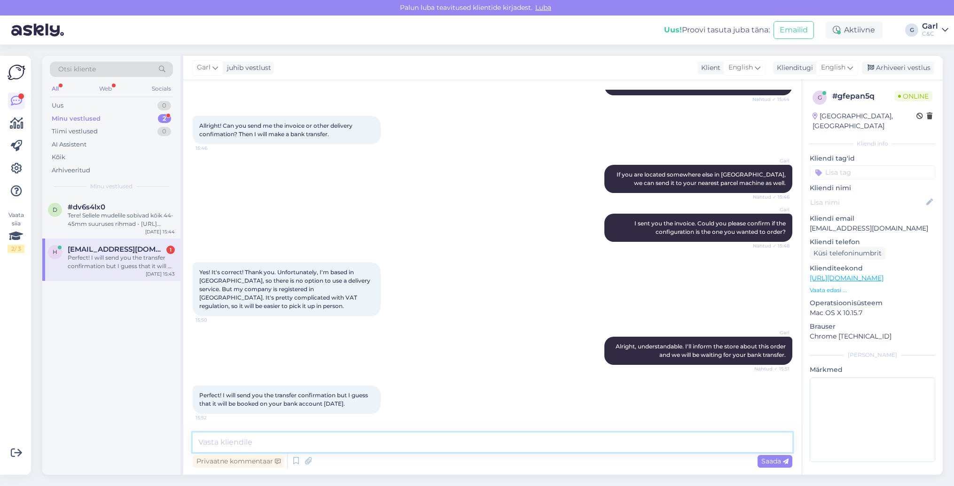
click at [394, 448] on textarea at bounding box center [493, 443] width 600 height 20
type textarea "No worries, we will keep an eye on our bank transfers."
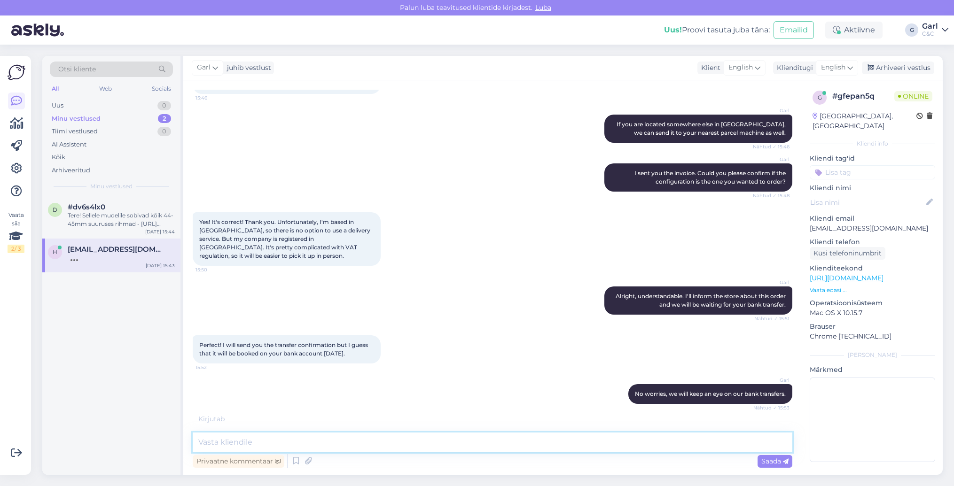
click at [463, 442] on textarea at bounding box center [493, 443] width 600 height 20
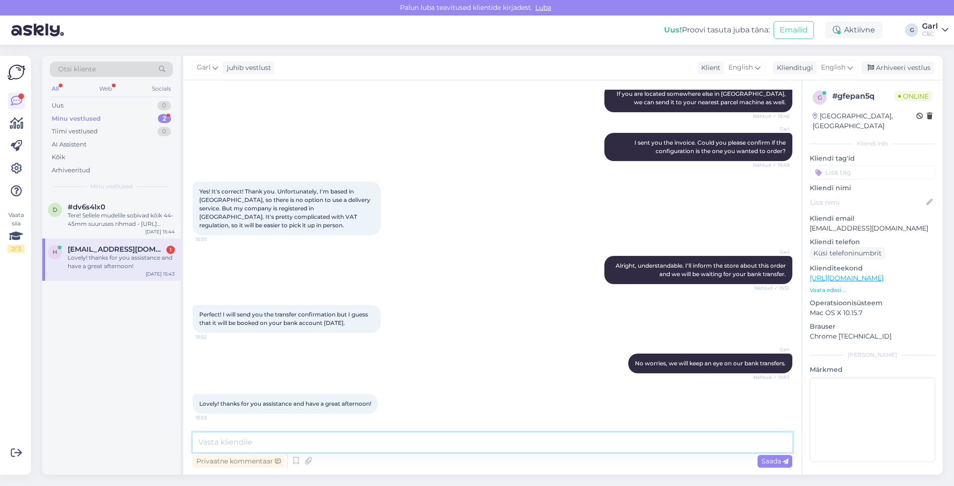
scroll to position [868, 0]
click at [437, 435] on textarea at bounding box center [493, 443] width 600 height 20
type textarea "N"
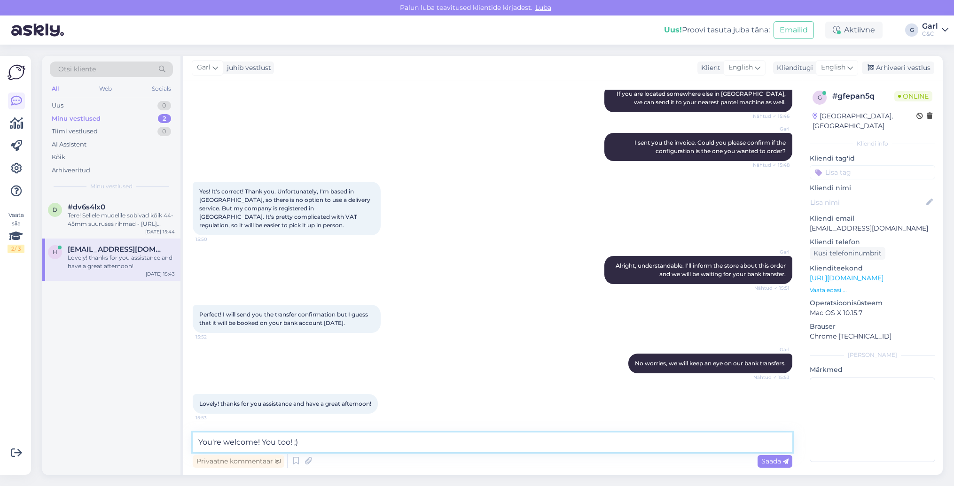
type textarea "You're welcome! You too! ;)"
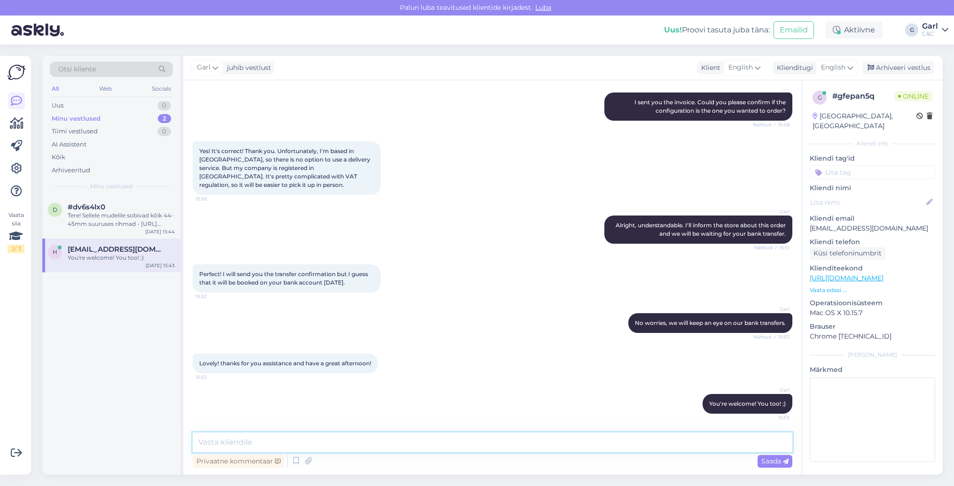
scroll to position [908, 0]
click at [524, 433] on textarea at bounding box center [493, 443] width 600 height 20
click at [474, 448] on textarea at bounding box center [493, 443] width 600 height 20
click at [490, 374] on div "Lovely! thanks for you assistance and have a great afternoon! 15:53" at bounding box center [493, 363] width 600 height 40
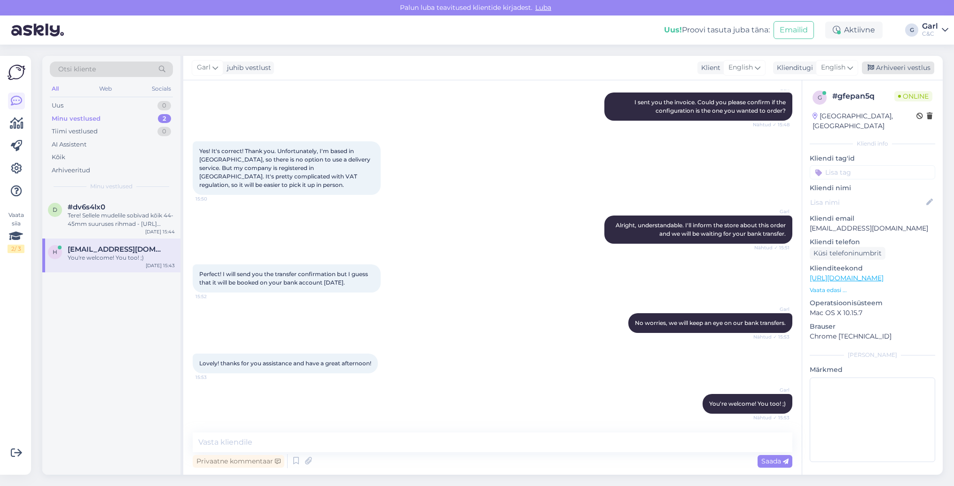
click at [896, 65] on div "Arhiveeri vestlus" at bounding box center [898, 68] width 72 height 13
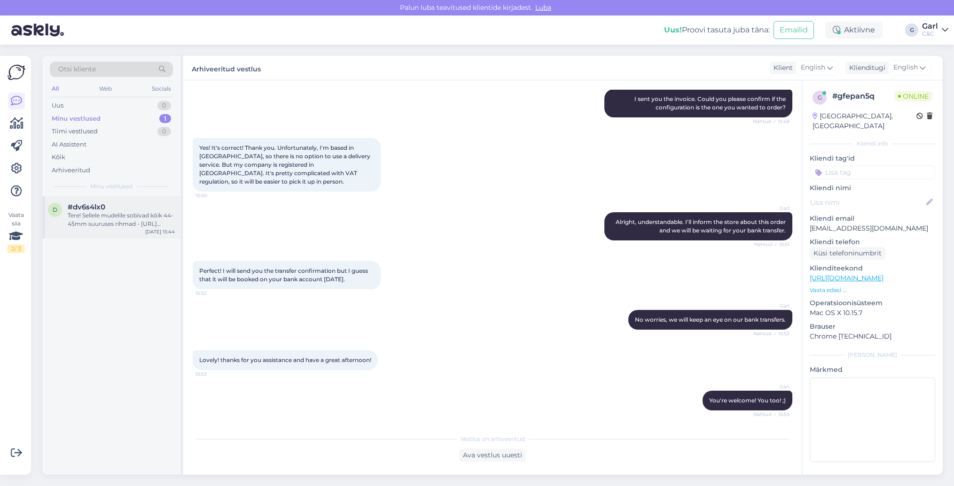
click at [111, 213] on div "Tere! Sellele mudelile sobivad kõik 44-45mm suuruses rihmad - [URL][DOMAIN_NAME]" at bounding box center [121, 219] width 107 height 17
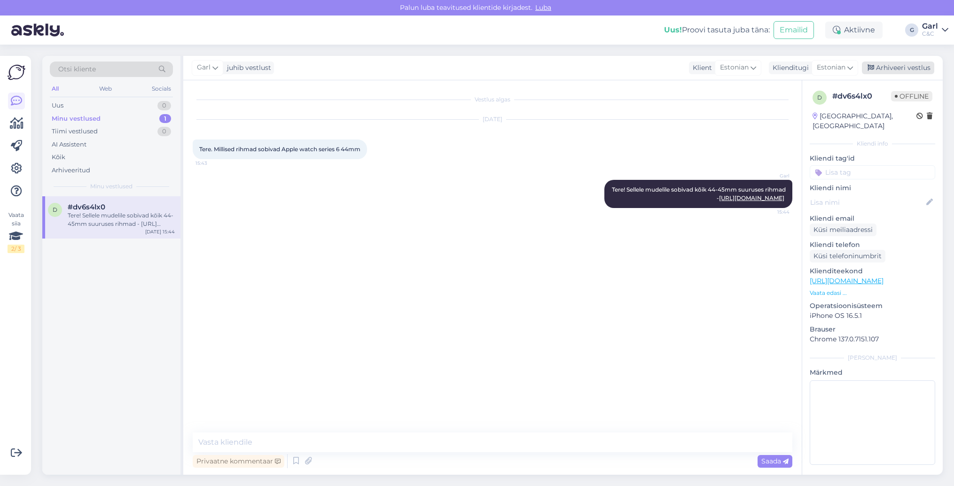
click at [901, 68] on div "Arhiveeri vestlus" at bounding box center [898, 68] width 72 height 13
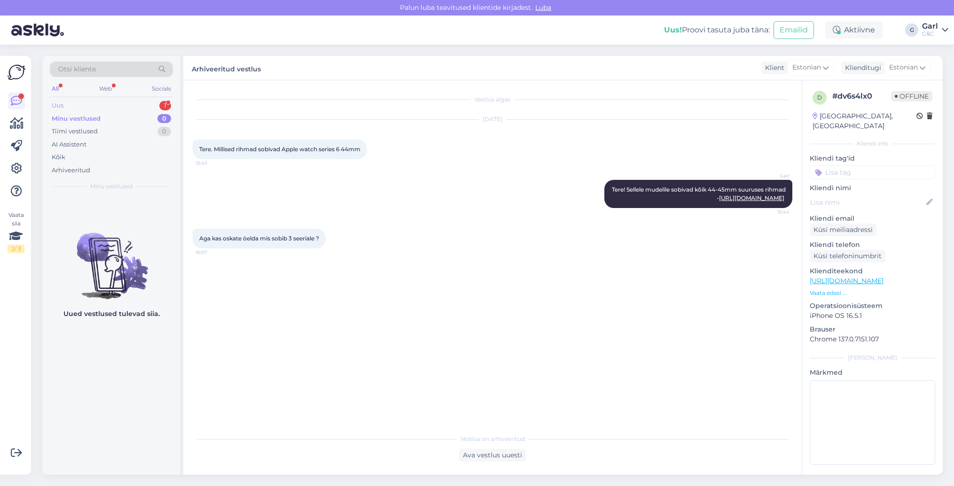
click at [117, 99] on div "Uus 1" at bounding box center [111, 105] width 123 height 13
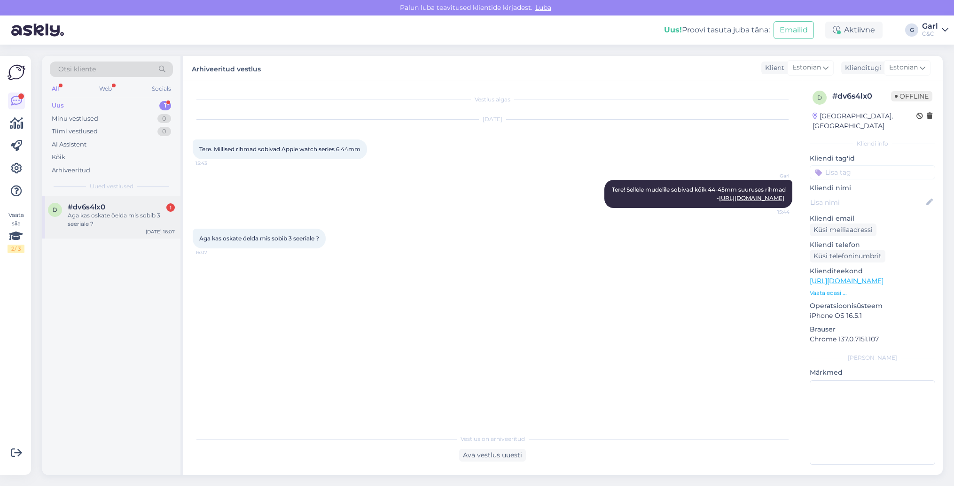
click at [145, 234] on div "d #dv6s4lx0 1 Aga kas oskate öelda mis sobib 3 seeriale ? [DATE] 16:07" at bounding box center [111, 217] width 138 height 42
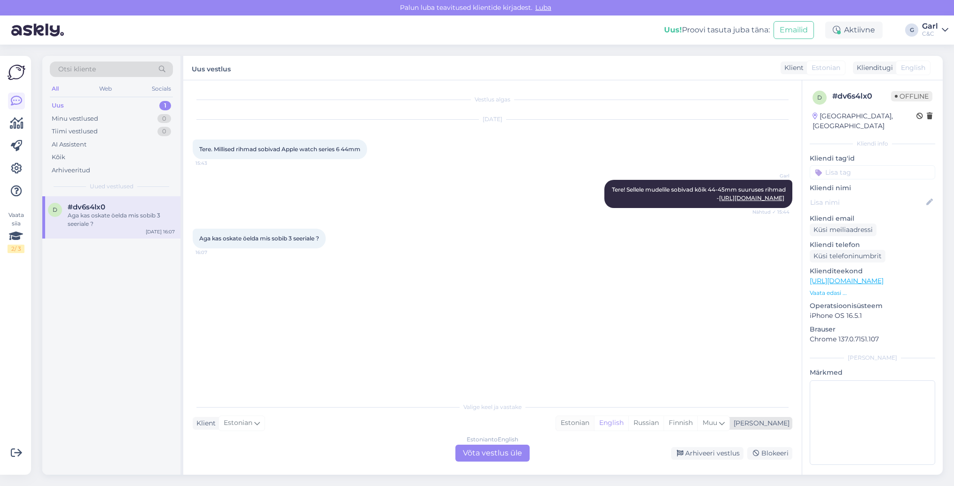
click at [594, 429] on div "Estonian" at bounding box center [575, 423] width 38 height 14
click at [505, 449] on div "Estonian to Estonian Võta vestlus üle" at bounding box center [492, 453] width 74 height 17
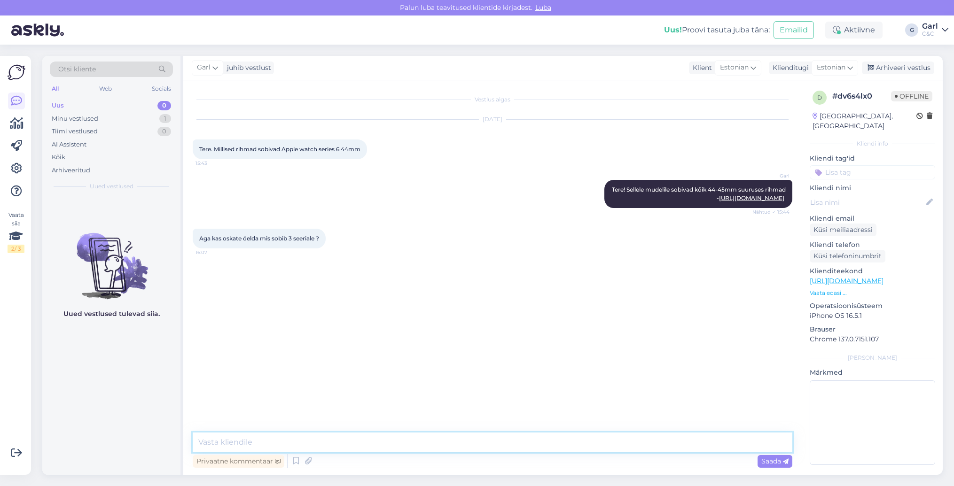
click at [503, 447] on textarea at bounding box center [493, 443] width 600 height 20
type textarea "S"
type textarea "Kellamudelist ei sõltu rihma sobivus. Tuleks vaadata ekraanisuurust ning selle …"
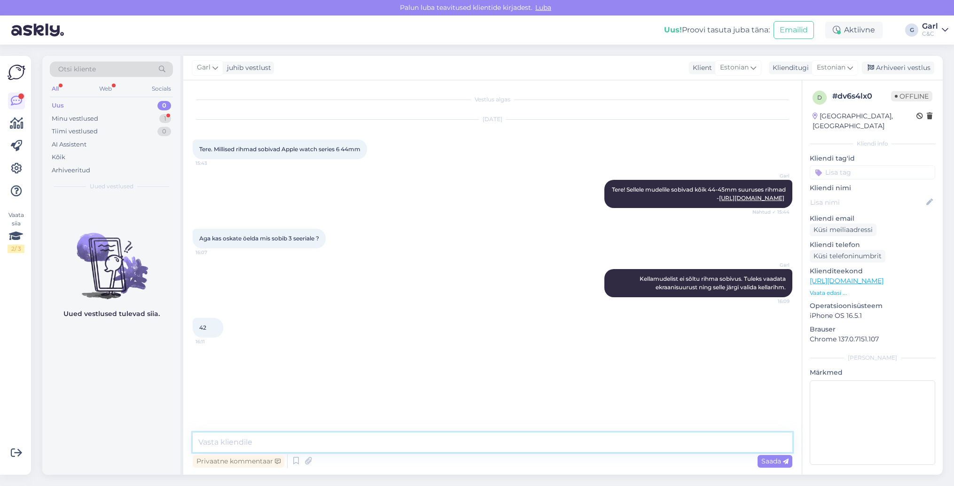
click at [316, 444] on textarea at bounding box center [493, 443] width 600 height 20
paste textarea "[URL][DOMAIN_NAME]"
click at [194, 444] on textarea "[URL][DOMAIN_NAME]" at bounding box center [493, 443] width 600 height 20
type textarea "Selle mudeli rihmad leiate siit - [URL][DOMAIN_NAME]"
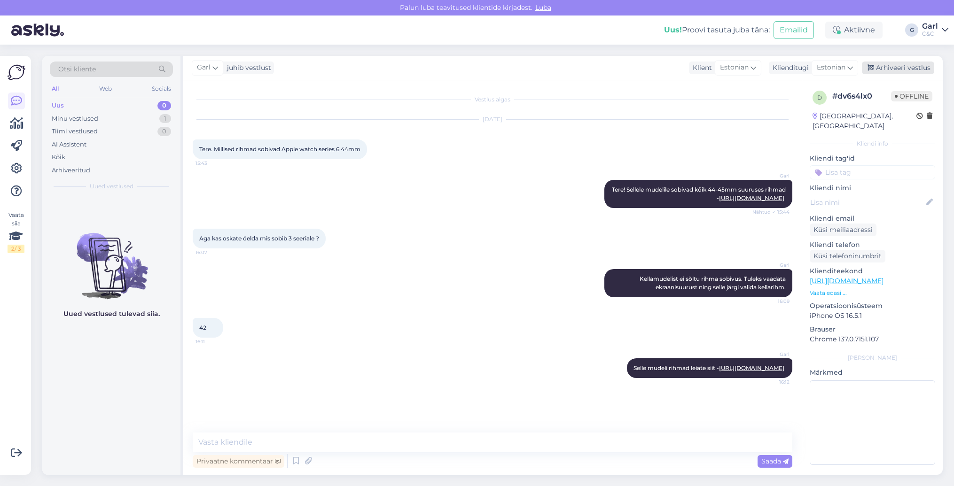
click at [879, 71] on div "Arhiveeri vestlus" at bounding box center [898, 68] width 72 height 13
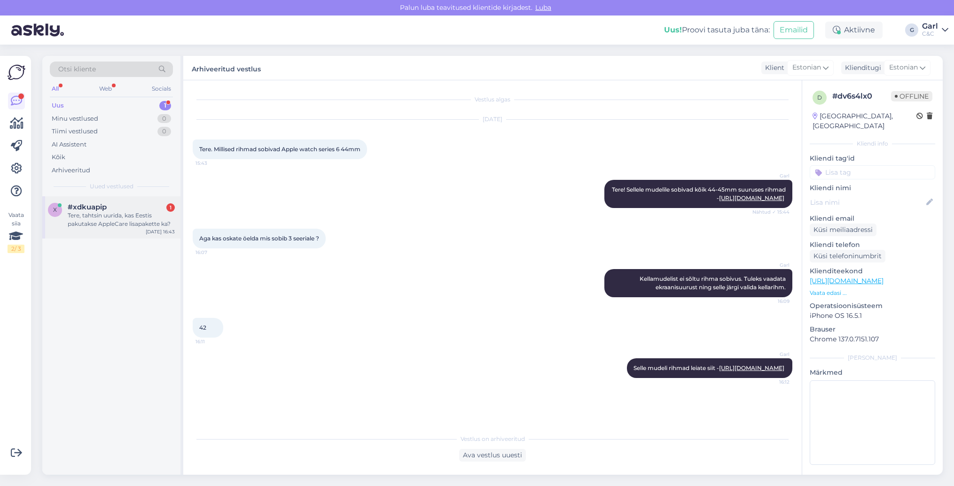
click at [142, 201] on div "x #xdkuapip 1 Tere, tahtsin uurida, kas Eestis pakutakse AppleCare lisapakette …" at bounding box center [111, 217] width 138 height 42
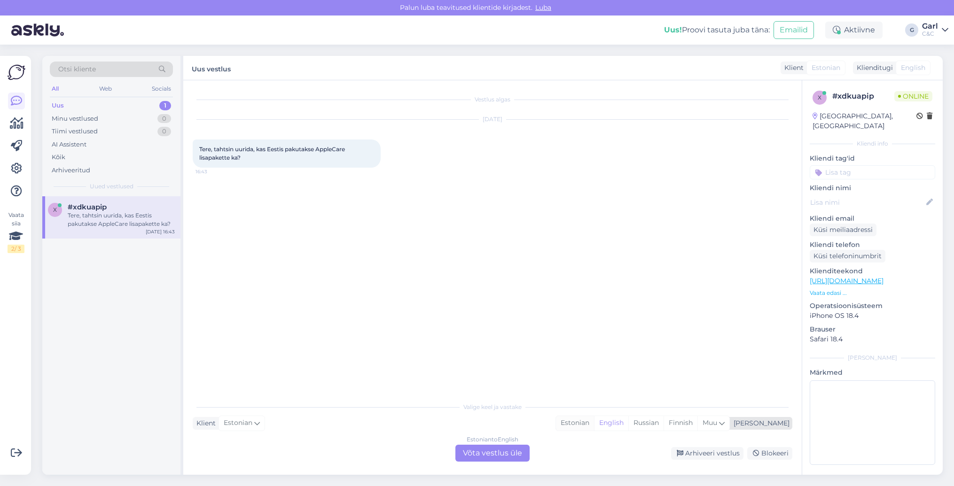
click at [594, 417] on div "Estonian" at bounding box center [575, 423] width 38 height 14
click at [515, 453] on div "Estonian to Estonian Võta vestlus üle" at bounding box center [492, 453] width 74 height 17
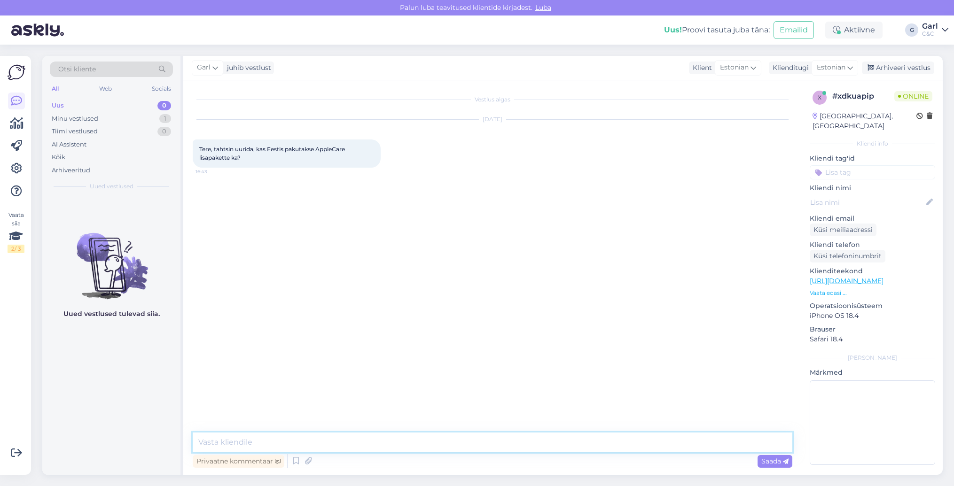
click at [515, 448] on textarea at bounding box center [493, 443] width 600 height 20
click at [316, 443] on textarea "Tere! AppleCare lisakindlustust meie regioonis" at bounding box center [493, 443] width 600 height 20
click at [399, 437] on textarea "Tere! AppleCare lisakindlustus meie regioonis" at bounding box center [493, 443] width 600 height 20
type textarea "Tere! AppleCare lisakindlustus meie regioonis ei toimi."
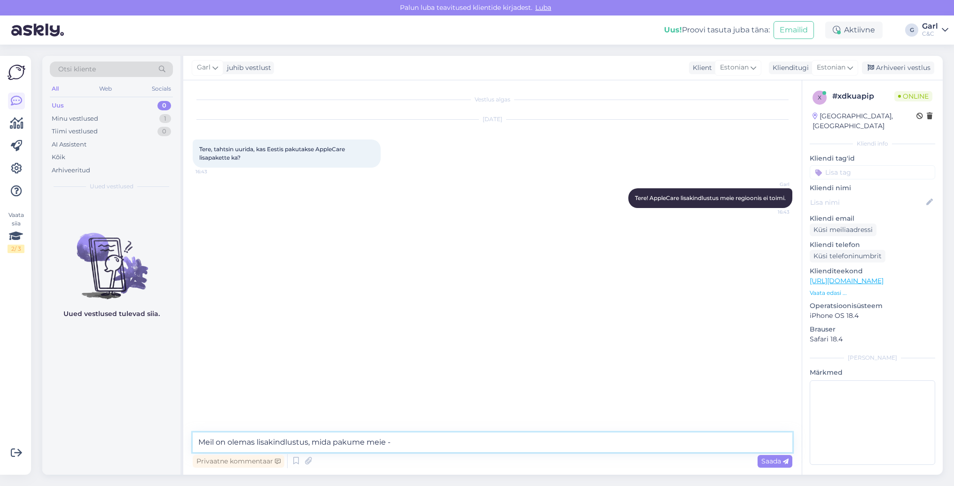
paste textarea "[URL][DOMAIN_NAME]"
type textarea "Meil on olemas lisakindlustus, mida pakume meie - [URL][DOMAIN_NAME]"
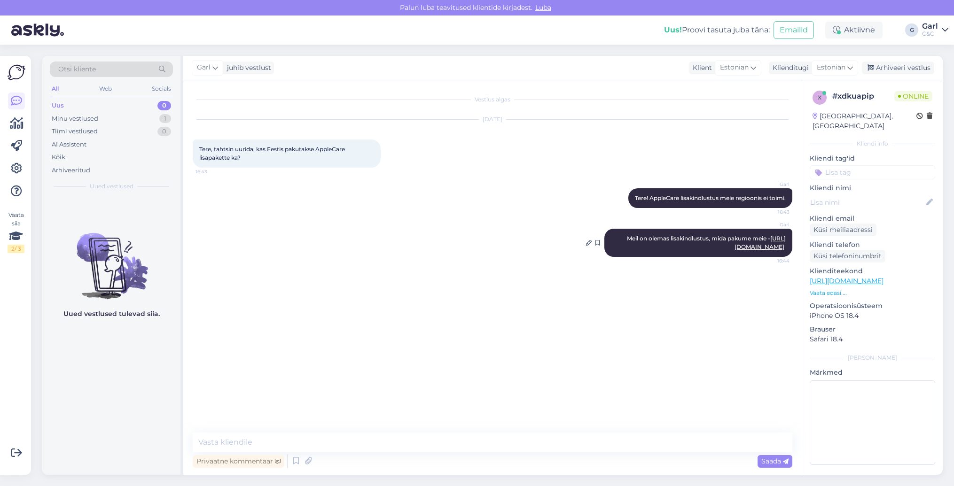
click at [734, 249] on link "[URL][DOMAIN_NAME]" at bounding box center [759, 243] width 51 height 16
click at [886, 61] on div "Garl juhib vestlust Klient [DEMOGRAPHIC_DATA] Klienditugi Estonian Arhiveeri ve…" at bounding box center [562, 68] width 759 height 24
click at [885, 66] on div "Arhiveeri vestlus" at bounding box center [898, 68] width 72 height 13
click at [160, 110] on div "Uus 0" at bounding box center [111, 105] width 123 height 13
